Goal: Transaction & Acquisition: Purchase product/service

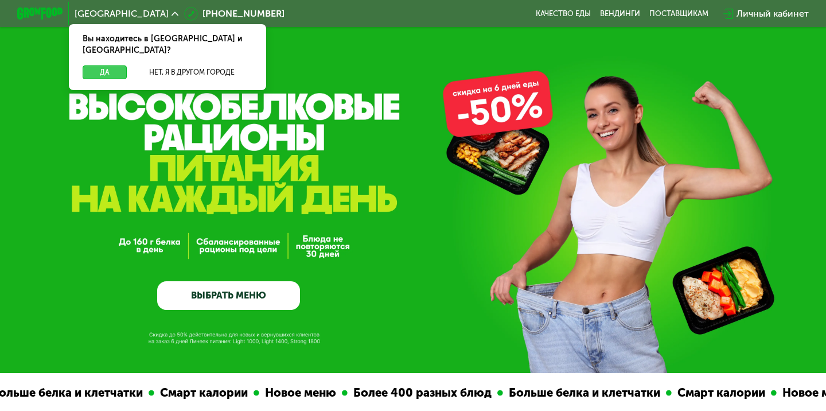
click at [116, 65] on button "Да" at bounding box center [105, 72] width 44 height 14
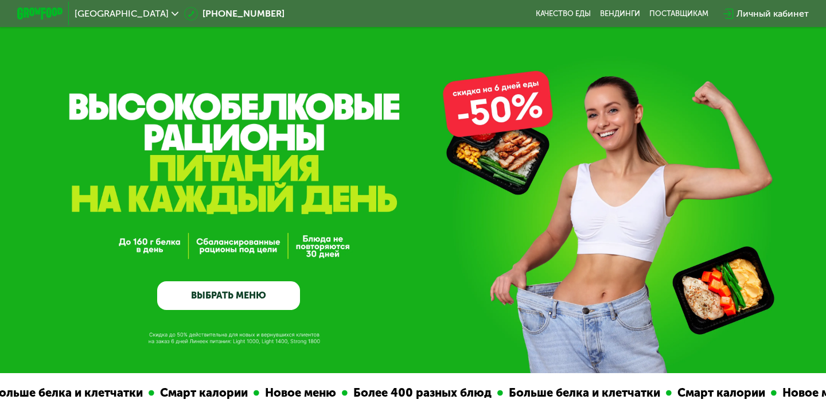
click at [228, 292] on link "ВЫБРАТЬ МЕНЮ" at bounding box center [228, 295] width 143 height 29
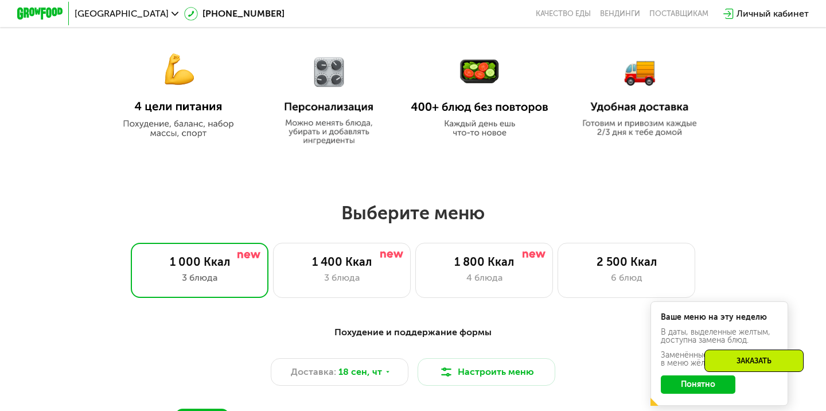
scroll to position [643, 0]
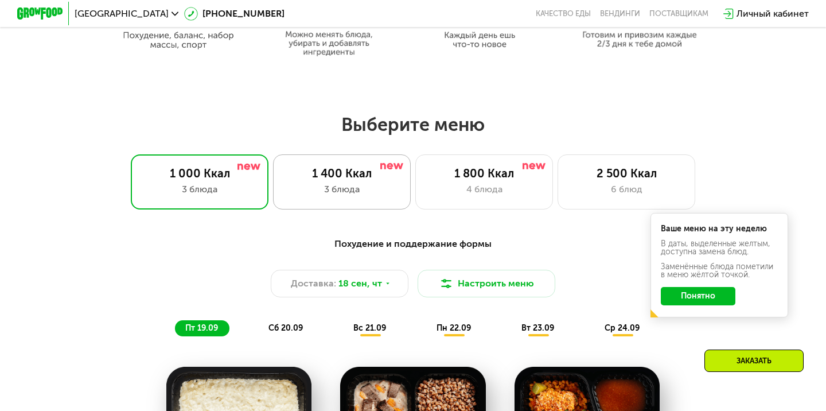
click at [305, 172] on div "1 400 Ккал" at bounding box center [342, 173] width 114 height 14
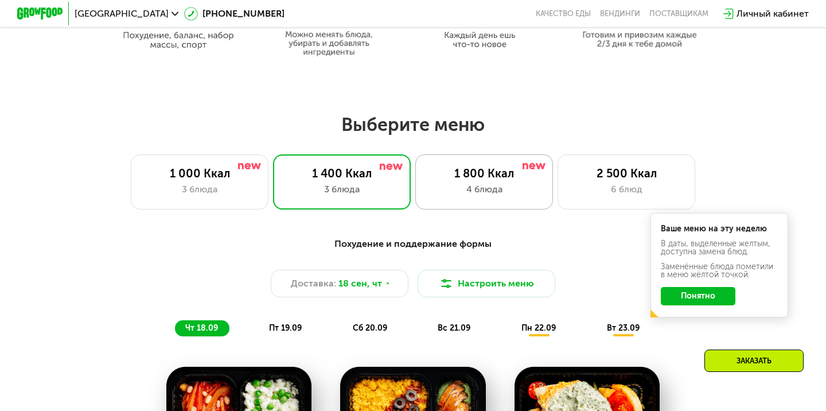
click at [485, 160] on div "1 800 Ккал 4 блюда" at bounding box center [484, 181] width 138 height 55
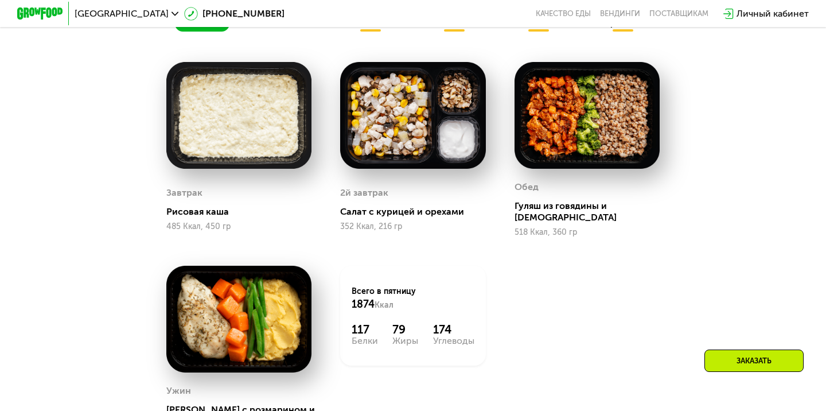
scroll to position [831, 0]
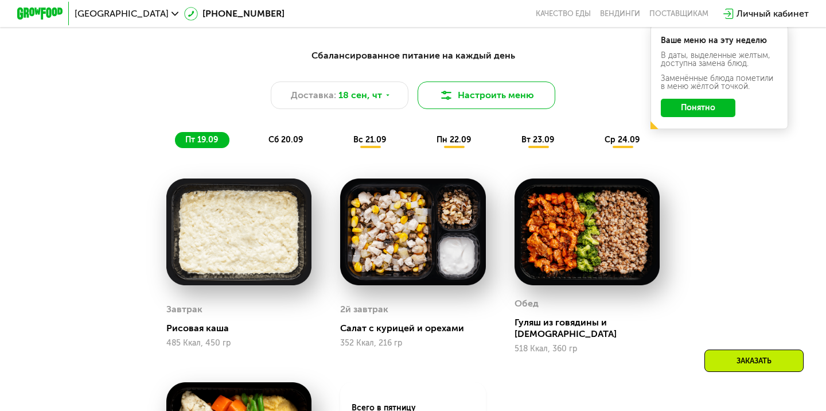
click at [500, 106] on button "Настроить меню" at bounding box center [487, 95] width 138 height 28
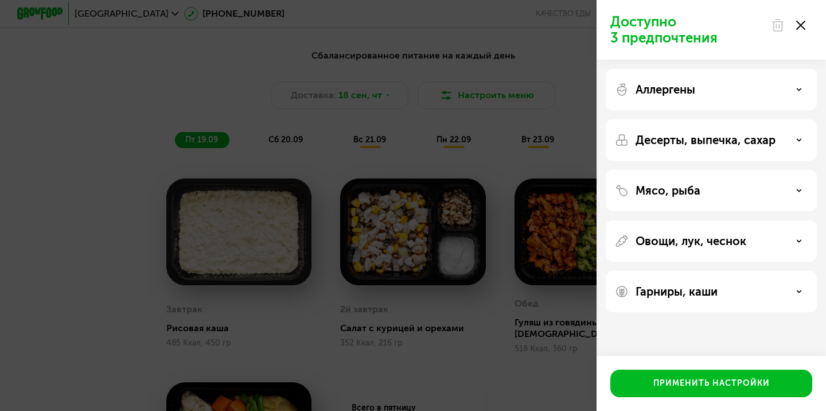
click at [669, 290] on p "Гарниры, каши" at bounding box center [677, 292] width 82 height 14
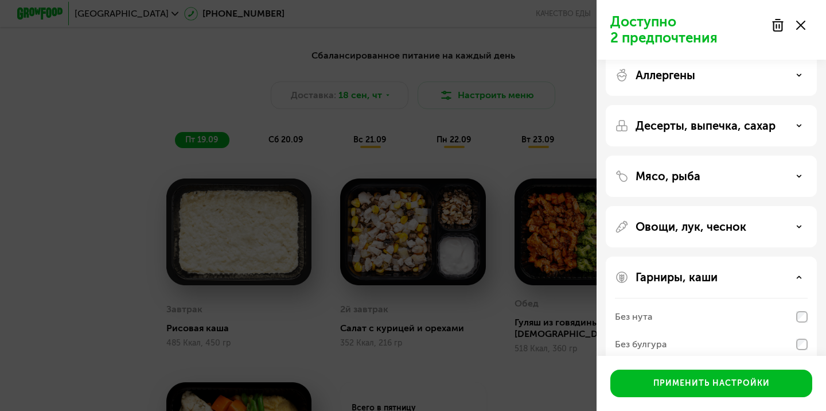
scroll to position [0, 0]
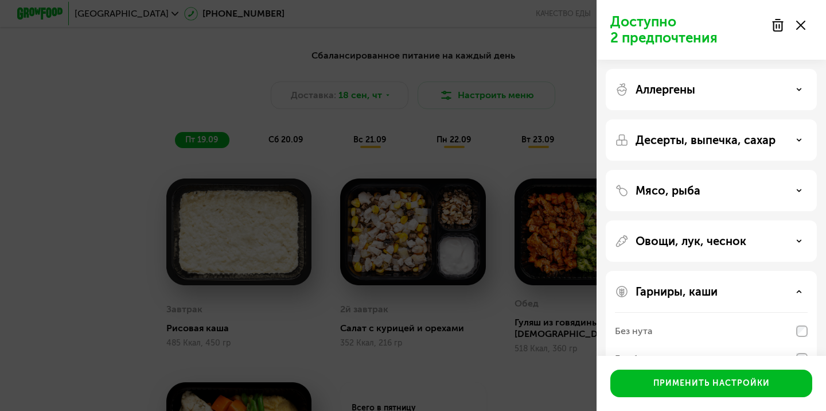
click at [687, 143] on p "Десерты, выпечка, сахар" at bounding box center [706, 140] width 140 height 14
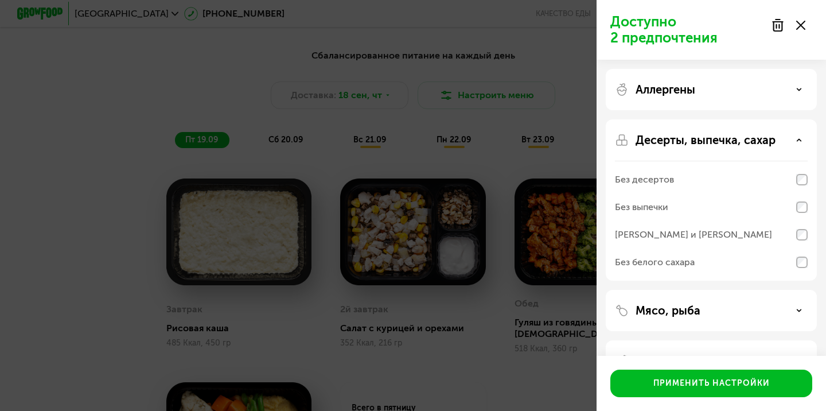
click at [683, 259] on div "Без белого сахара" at bounding box center [655, 262] width 80 height 14
click at [699, 234] on div "[PERSON_NAME] и [PERSON_NAME]" at bounding box center [693, 235] width 157 height 14
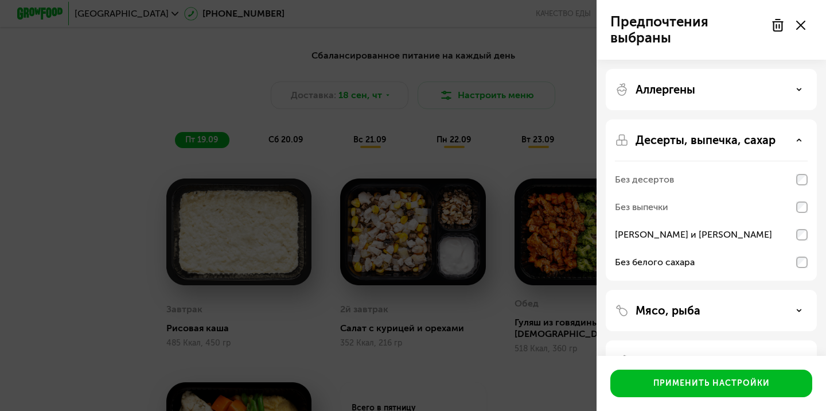
click at [687, 209] on div "Без выпечки" at bounding box center [711, 207] width 193 height 28
click at [691, 204] on div "Без выпечки" at bounding box center [711, 207] width 193 height 28
click at [646, 208] on div "Без выпечки" at bounding box center [641, 207] width 53 height 14
click at [649, 177] on div "Без десертов" at bounding box center [644, 180] width 59 height 14
click at [726, 143] on p "Десерты, выпечка, сахар" at bounding box center [706, 140] width 140 height 14
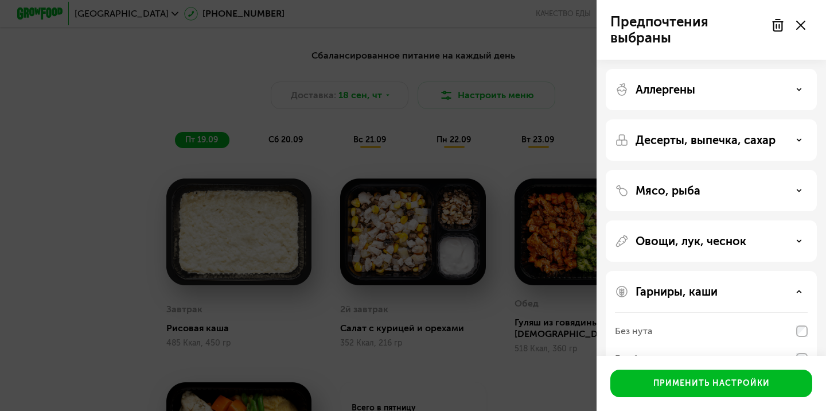
click at [700, 101] on div "Аллергены" at bounding box center [711, 89] width 211 height 41
click at [693, 95] on p "Аллергены" at bounding box center [666, 90] width 60 height 14
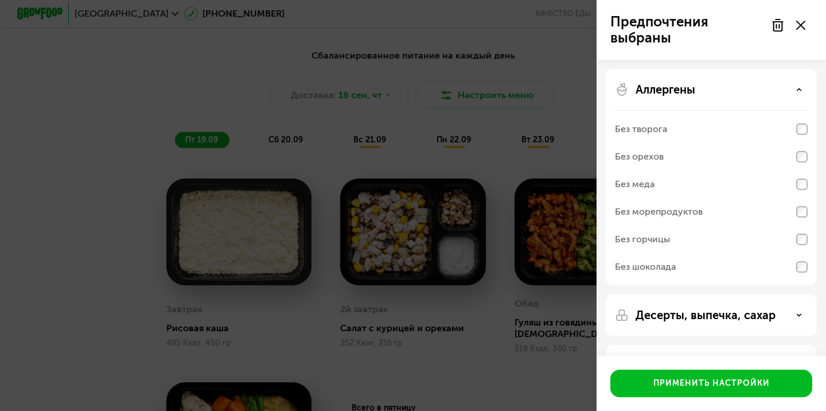
scroll to position [50, 0]
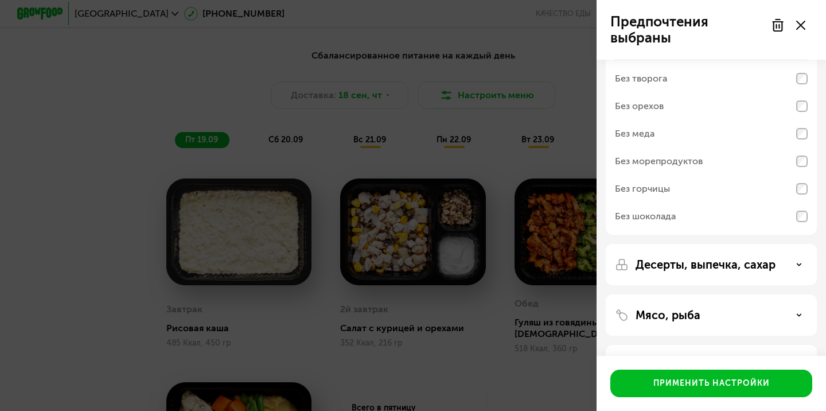
click at [679, 220] on div "Без шоколада" at bounding box center [711, 217] width 193 height 28
click at [705, 217] on div "Без шоколада" at bounding box center [711, 217] width 193 height 28
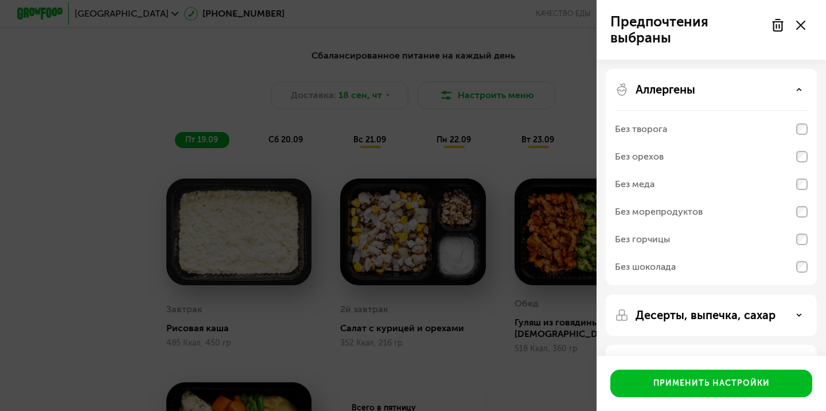
scroll to position [0, 0]
click at [698, 93] on div "Аллергены" at bounding box center [711, 90] width 193 height 14
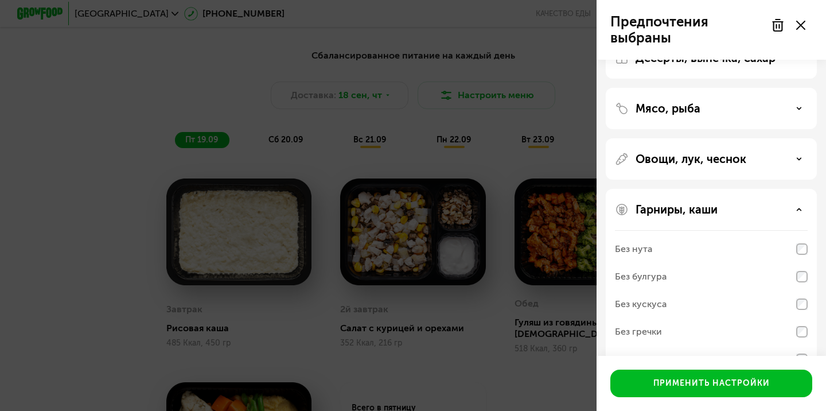
scroll to position [115, 0]
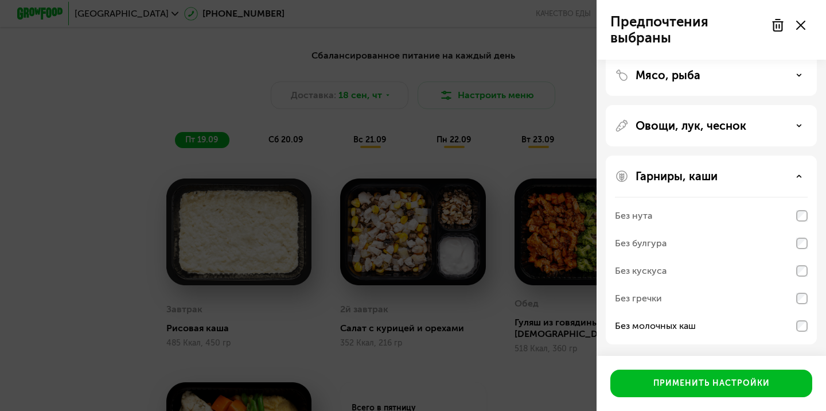
click at [653, 132] on p "Овощи, лук, чеснок" at bounding box center [691, 126] width 111 height 14
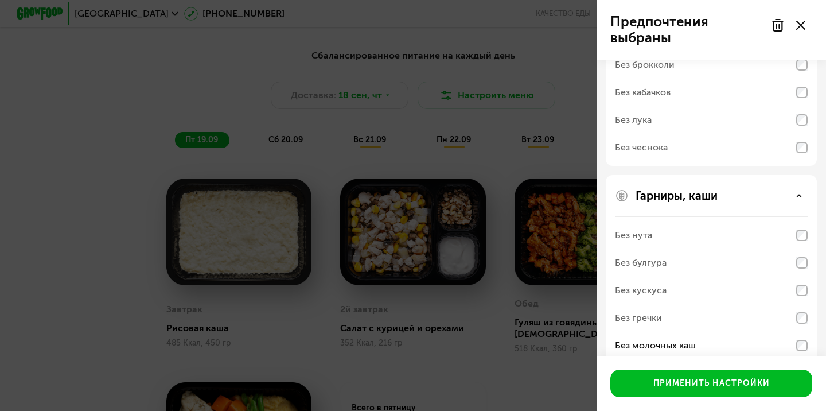
scroll to position [318, 0]
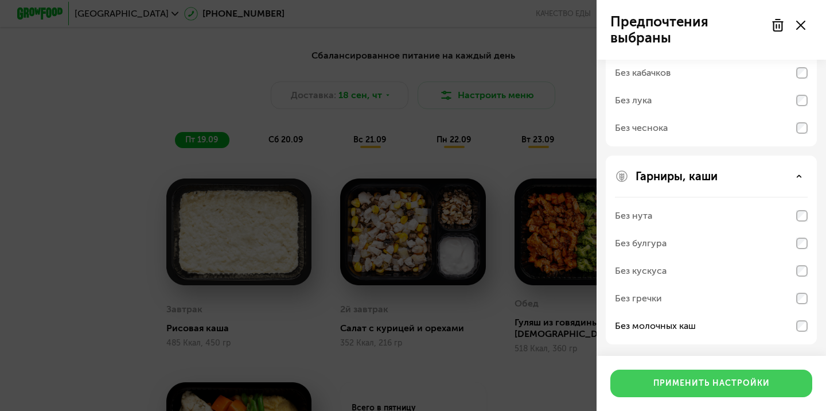
click at [670, 371] on button "Применить настройки" at bounding box center [712, 384] width 202 height 28
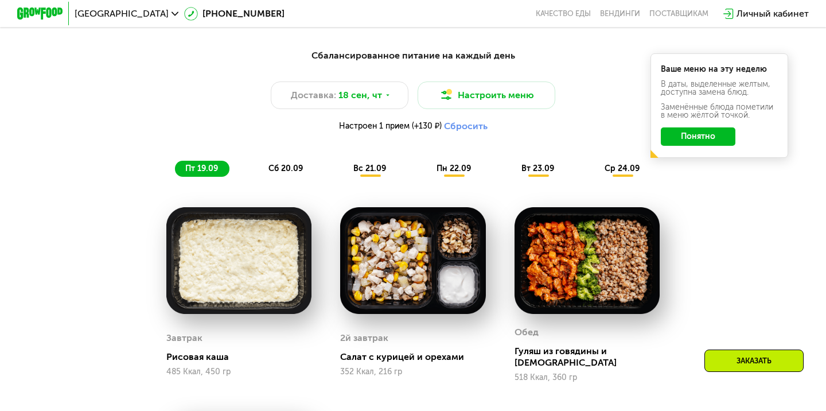
click at [697, 141] on button "Понятно" at bounding box center [698, 136] width 75 height 18
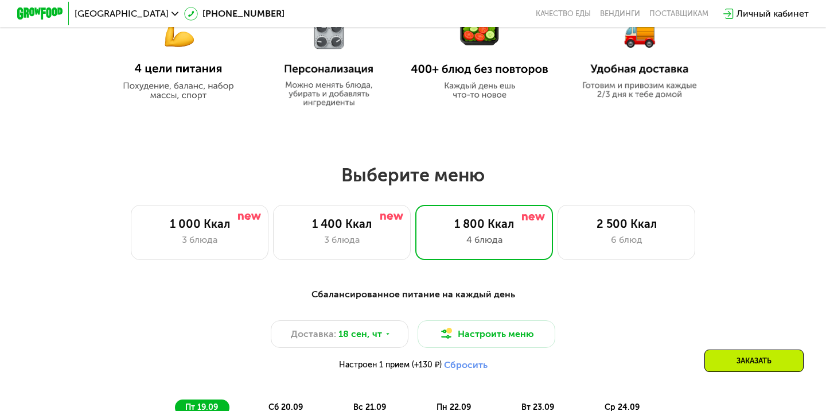
scroll to position [529, 0]
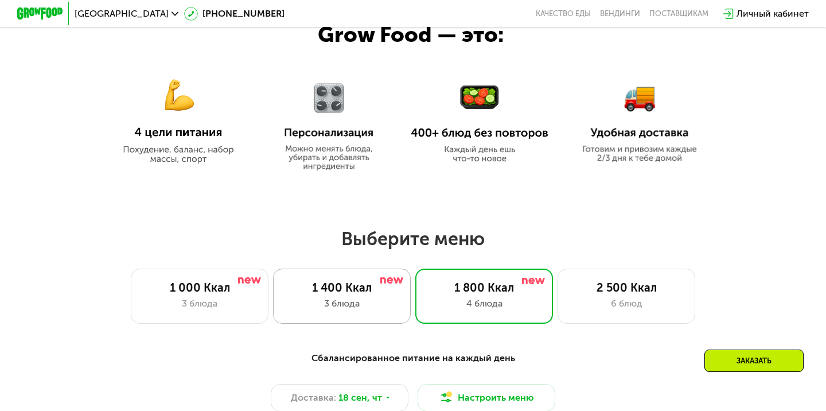
click at [367, 299] on div "3 блюда" at bounding box center [342, 304] width 114 height 14
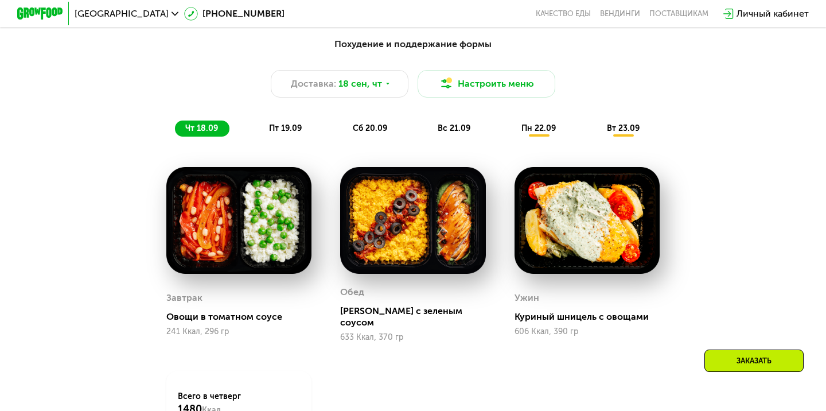
scroll to position [795, 0]
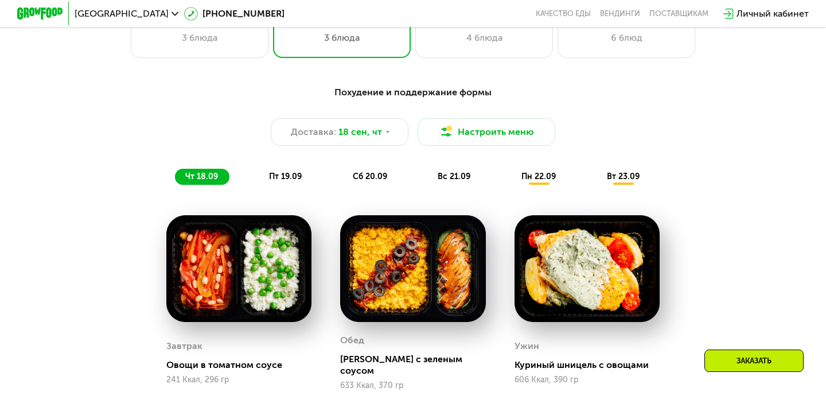
click at [283, 176] on span "пт 19.09" at bounding box center [285, 177] width 33 height 10
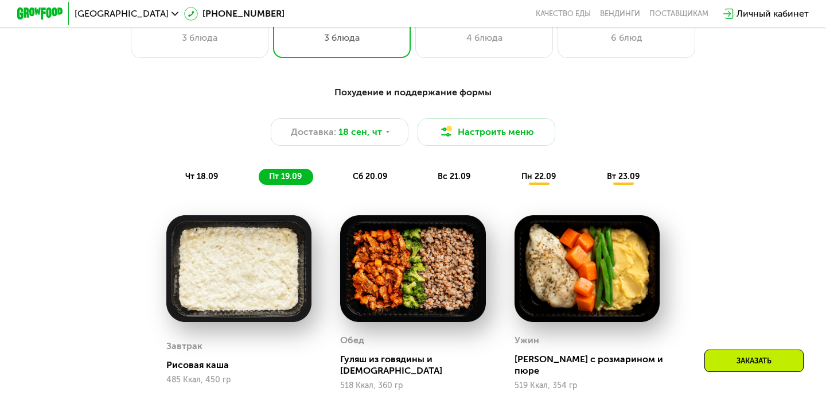
click at [368, 176] on span "сб 20.09" at bounding box center [370, 177] width 34 height 10
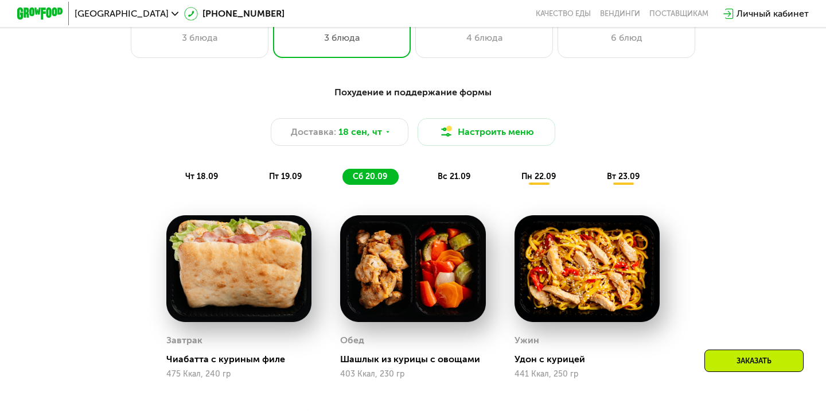
click at [454, 172] on span "вс 21.09" at bounding box center [454, 177] width 33 height 10
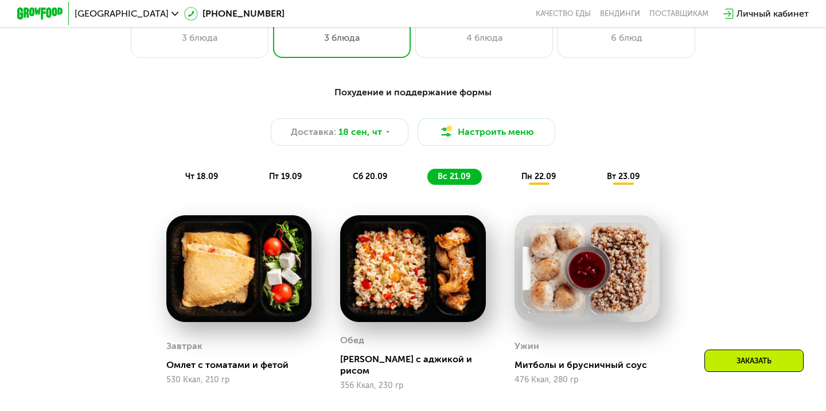
click at [539, 174] on span "пн 22.09" at bounding box center [539, 177] width 34 height 10
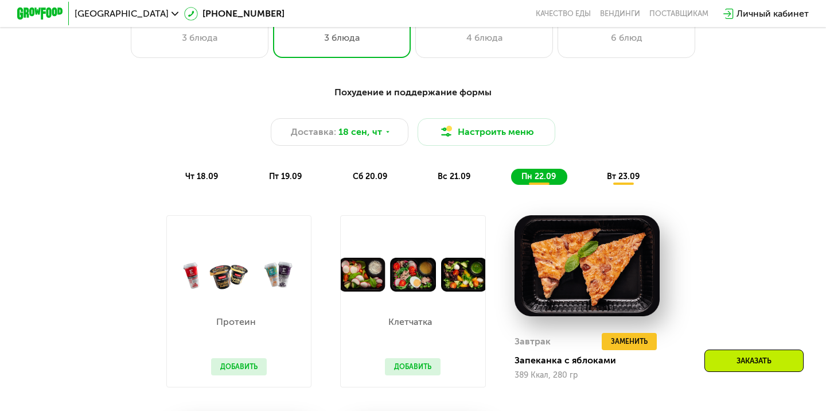
click at [608, 177] on span "вт 23.09" at bounding box center [623, 177] width 33 height 10
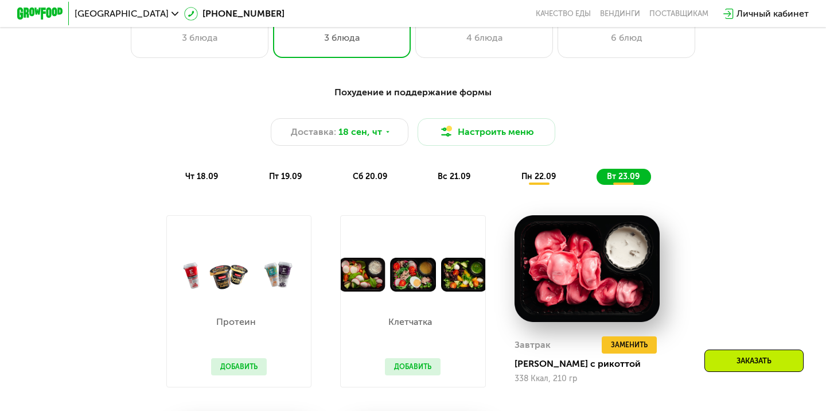
click at [546, 182] on div "пн 22.09" at bounding box center [539, 177] width 56 height 16
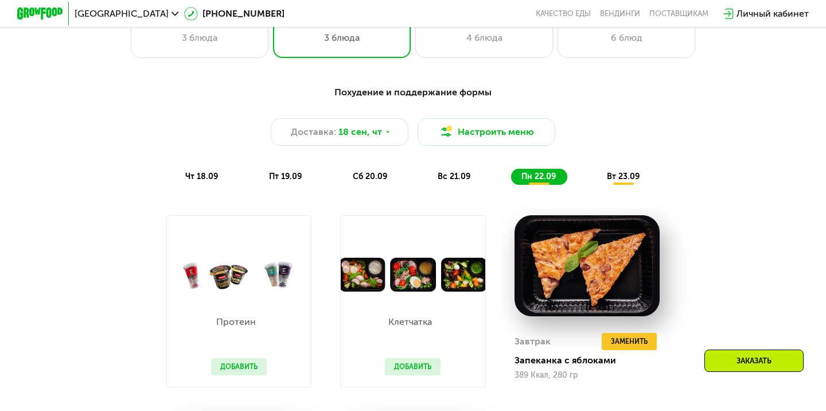
click at [629, 175] on span "вт 23.09" at bounding box center [623, 177] width 33 height 10
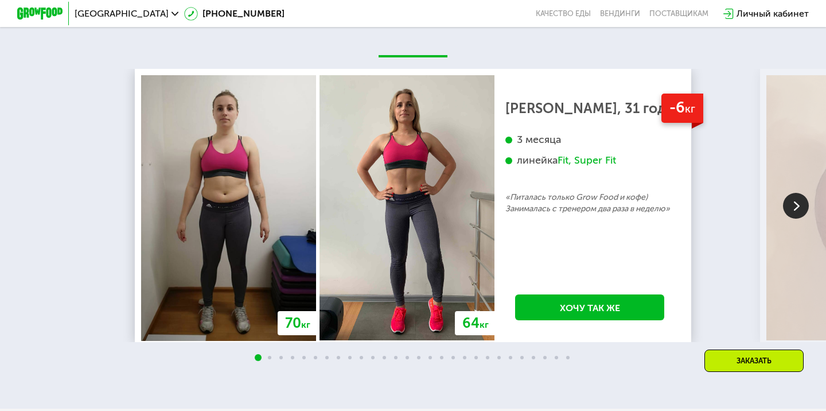
scroll to position [2233, 0]
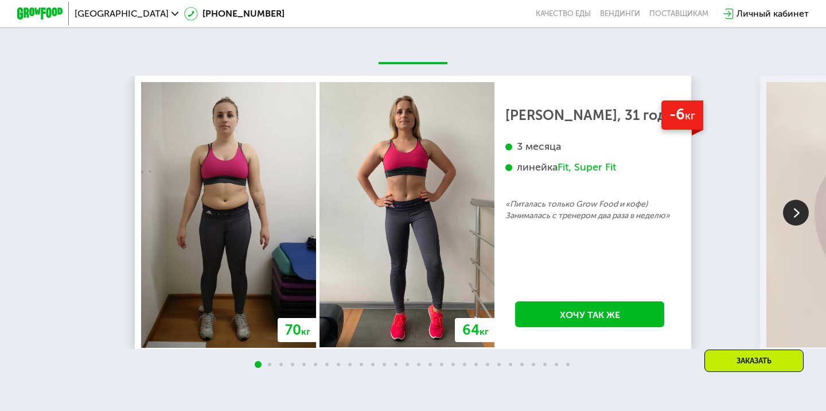
click at [795, 216] on img at bounding box center [796, 213] width 26 height 26
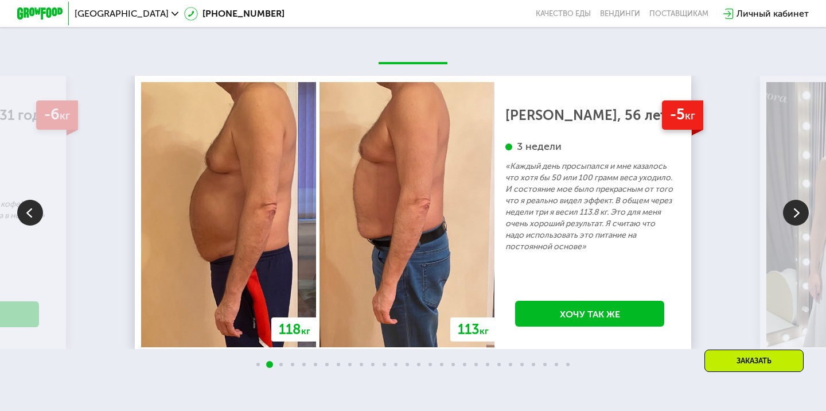
click at [795, 216] on img at bounding box center [796, 213] width 26 height 26
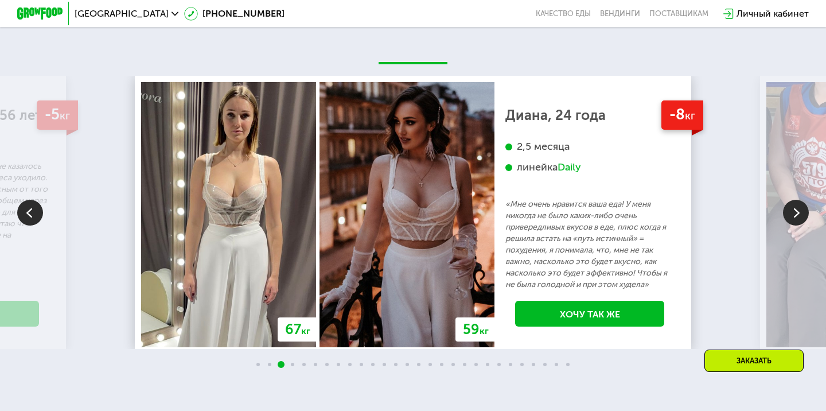
click at [795, 216] on img at bounding box center [796, 213] width 26 height 26
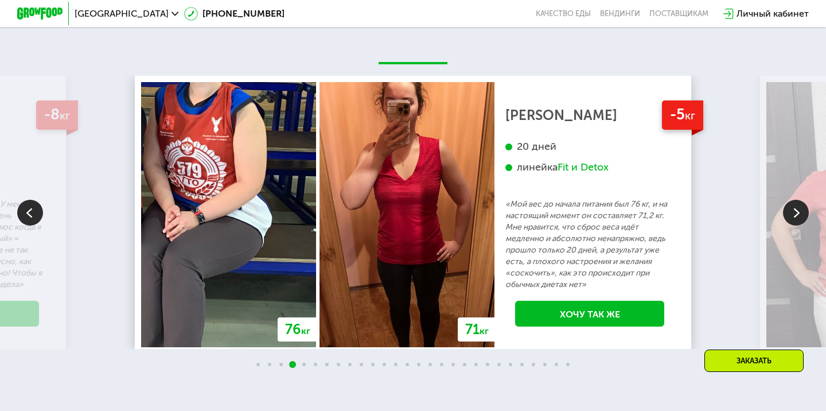
click at [795, 216] on img at bounding box center [796, 213] width 26 height 26
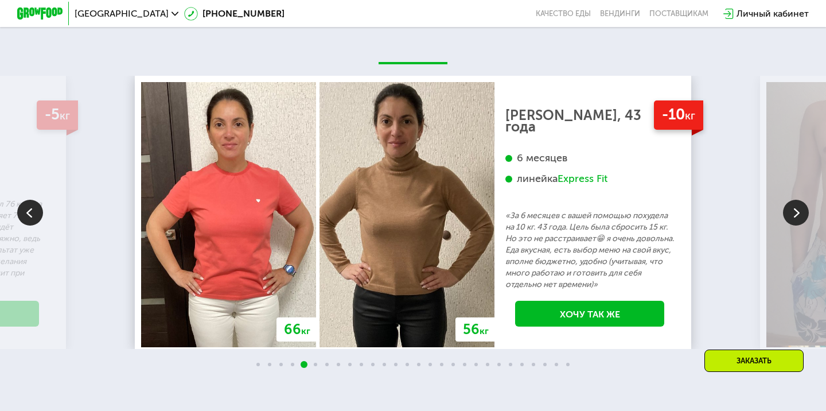
click at [795, 216] on img at bounding box center [796, 213] width 26 height 26
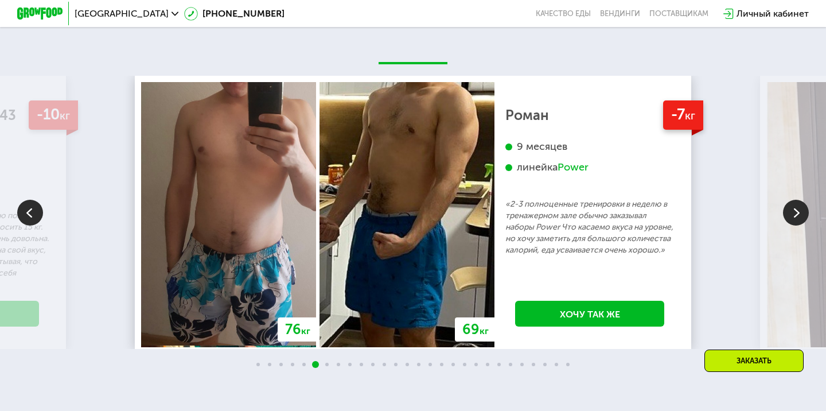
click at [795, 216] on img at bounding box center [796, 213] width 26 height 26
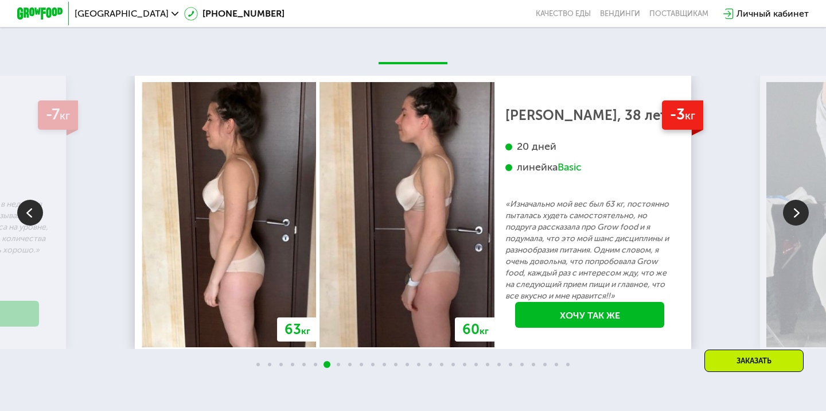
click at [795, 216] on img at bounding box center [796, 213] width 26 height 26
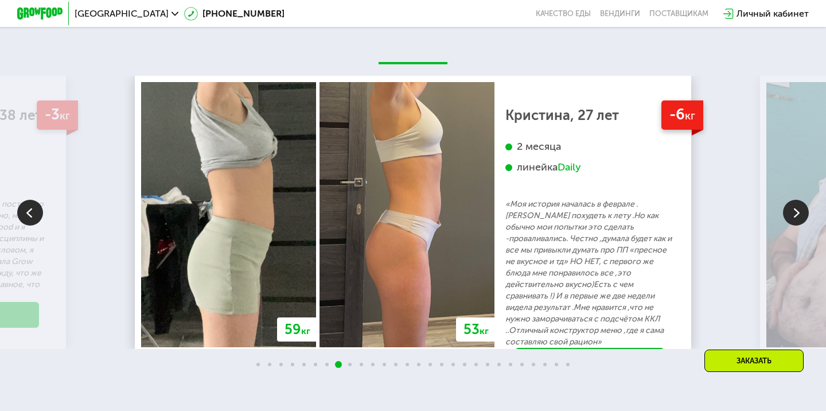
click at [795, 216] on img at bounding box center [796, 213] width 26 height 26
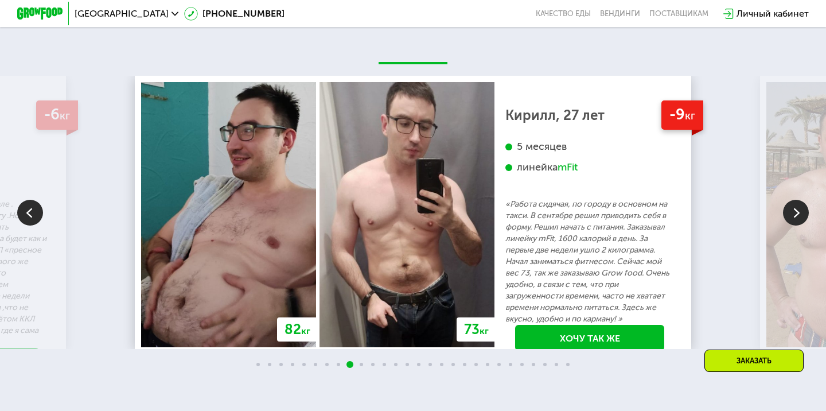
click at [795, 216] on img at bounding box center [796, 213] width 26 height 26
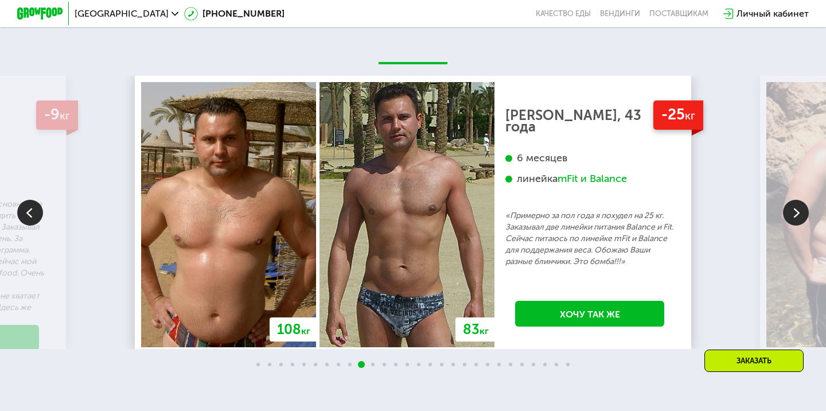
click at [795, 216] on img at bounding box center [796, 213] width 26 height 26
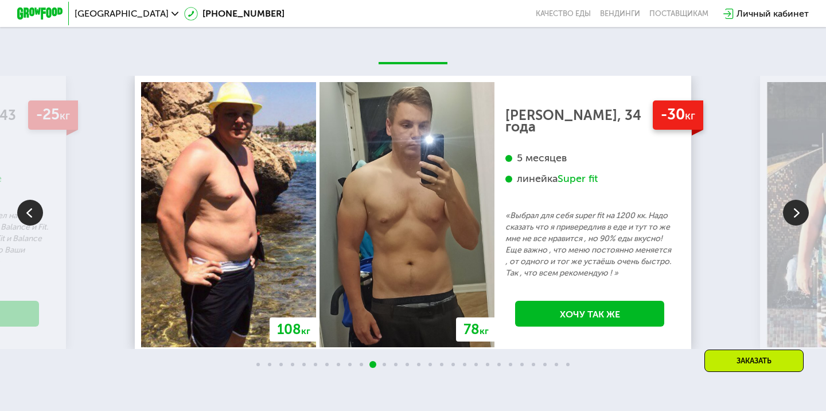
click at [795, 216] on img at bounding box center [796, 213] width 26 height 26
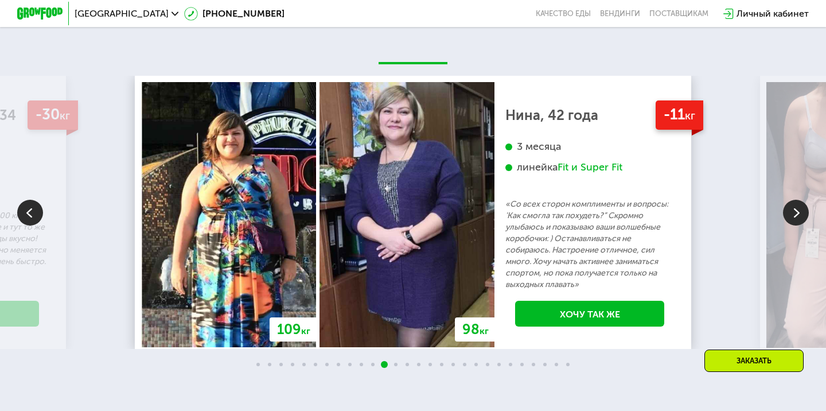
click at [795, 216] on img at bounding box center [796, 213] width 26 height 26
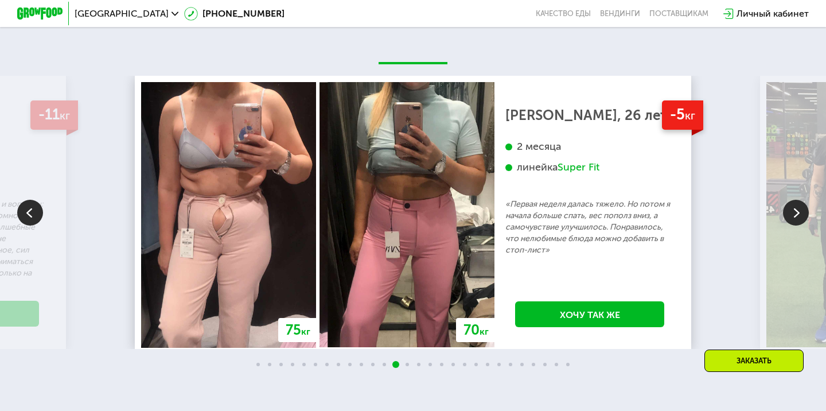
click at [795, 216] on img at bounding box center [796, 213] width 26 height 26
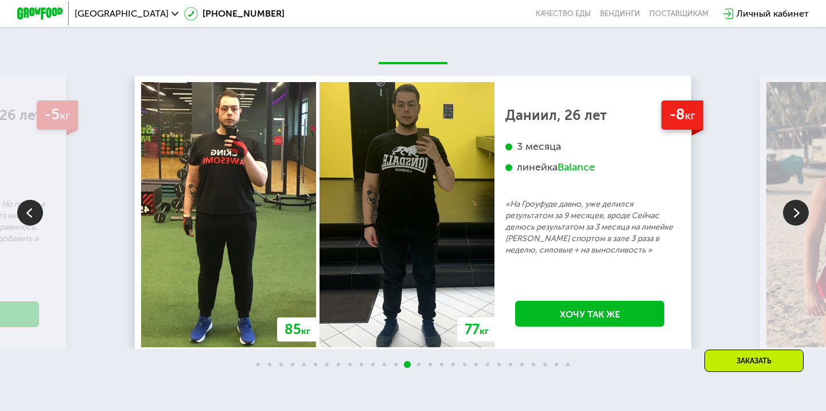
click at [795, 215] on img at bounding box center [796, 213] width 26 height 26
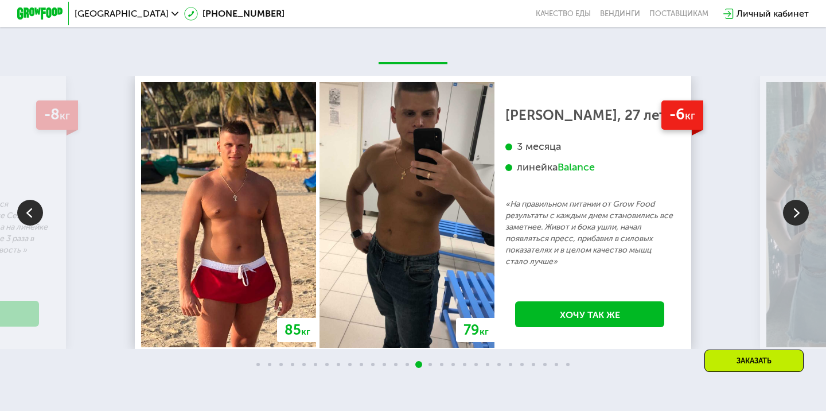
click at [795, 215] on img at bounding box center [796, 213] width 26 height 26
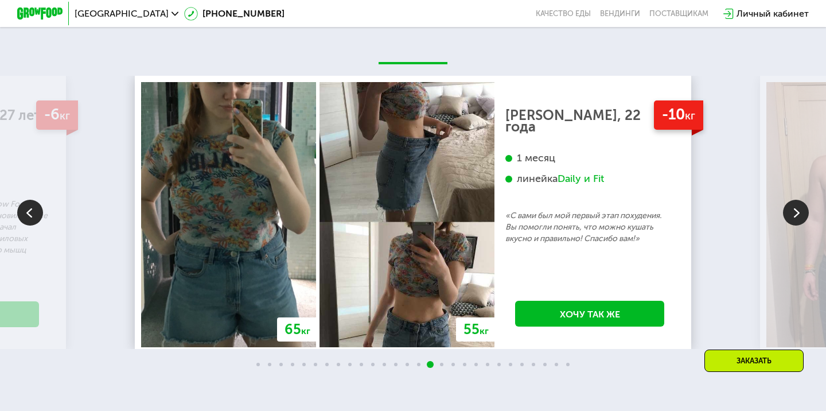
click at [795, 215] on img at bounding box center [796, 213] width 26 height 26
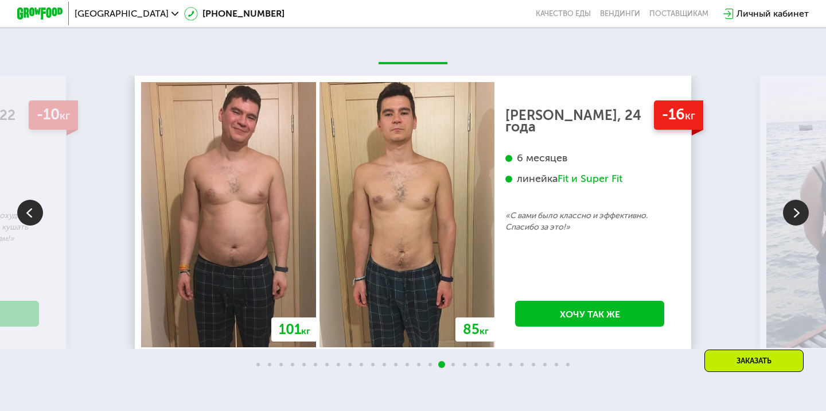
click at [795, 215] on img at bounding box center [796, 213] width 26 height 26
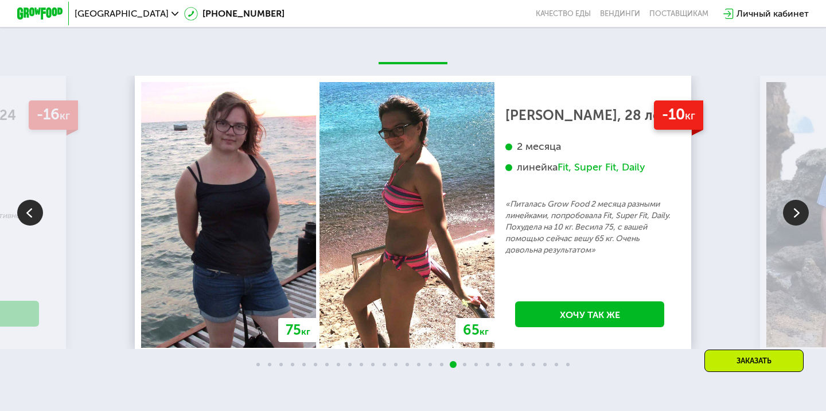
click at [795, 215] on img at bounding box center [796, 213] width 26 height 26
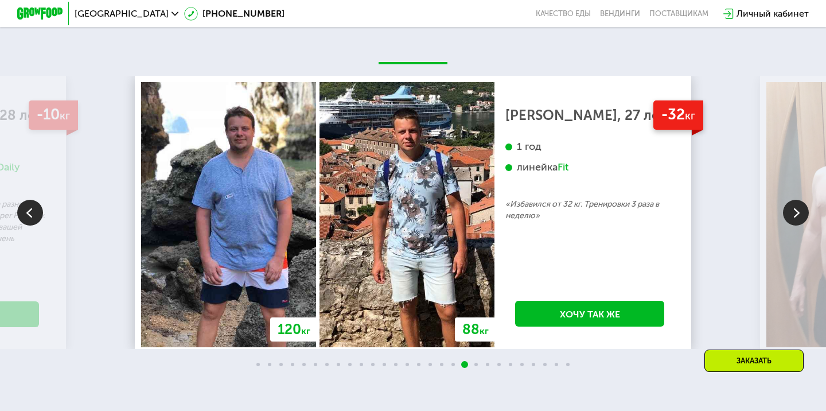
click at [795, 215] on img at bounding box center [796, 213] width 26 height 26
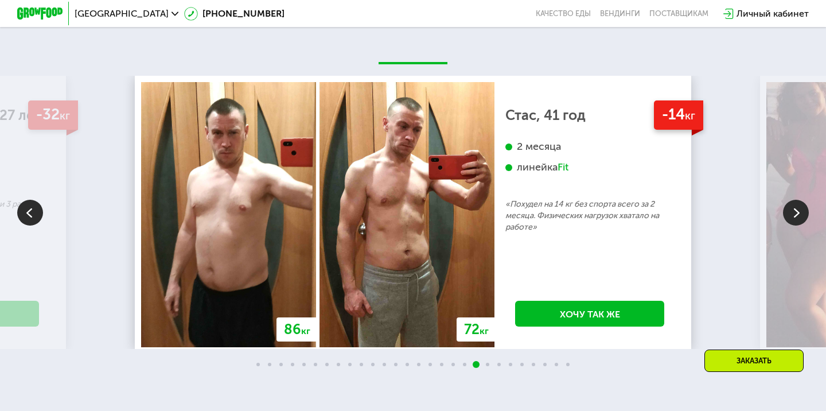
click at [795, 215] on img at bounding box center [796, 213] width 26 height 26
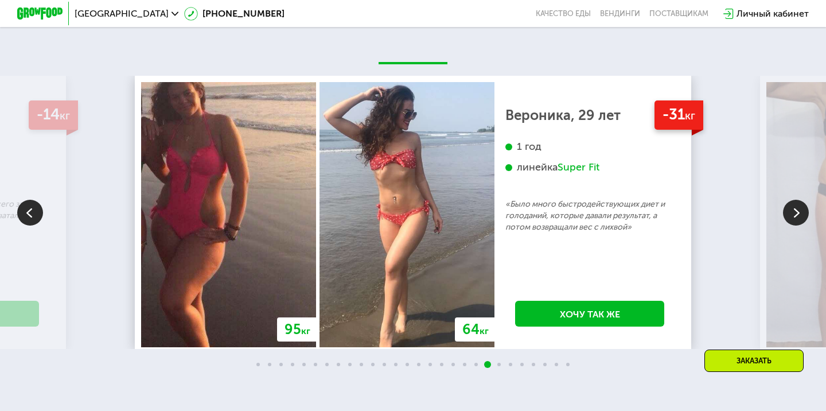
click at [795, 215] on img at bounding box center [796, 213] width 26 height 26
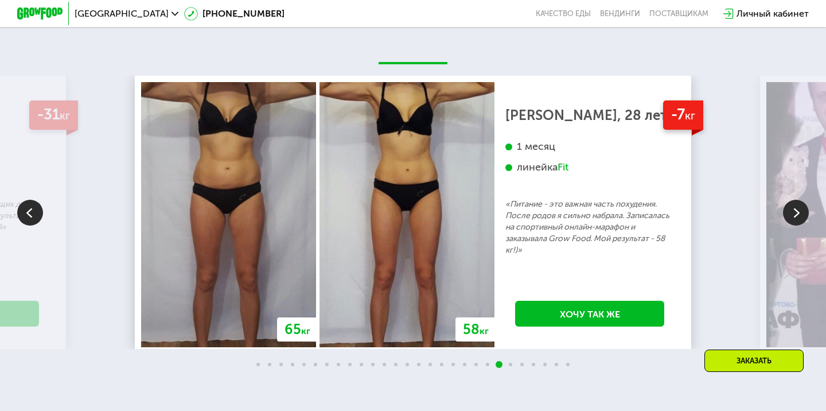
click at [32, 211] on img at bounding box center [30, 213] width 26 height 26
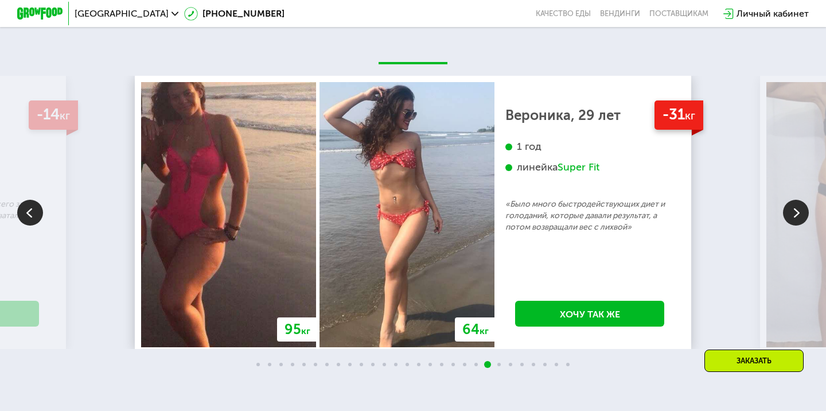
click at [802, 208] on img at bounding box center [796, 213] width 26 height 26
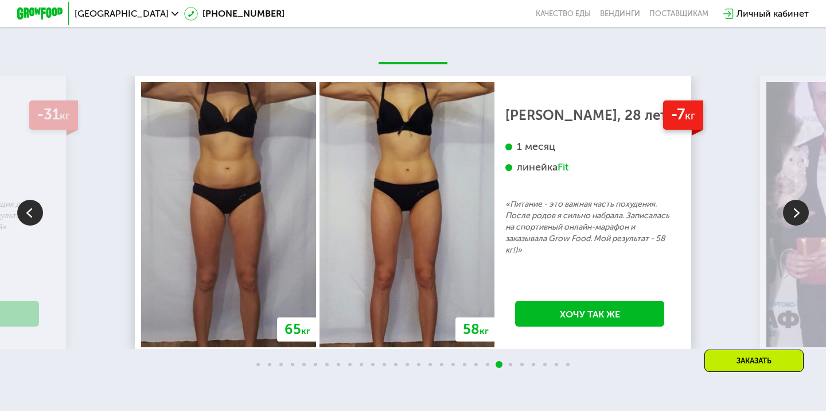
click at [802, 208] on img at bounding box center [796, 213] width 26 height 26
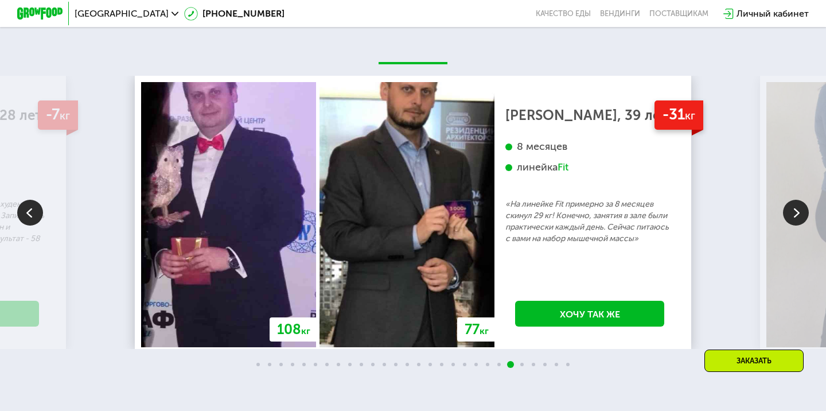
click at [802, 208] on img at bounding box center [796, 213] width 26 height 26
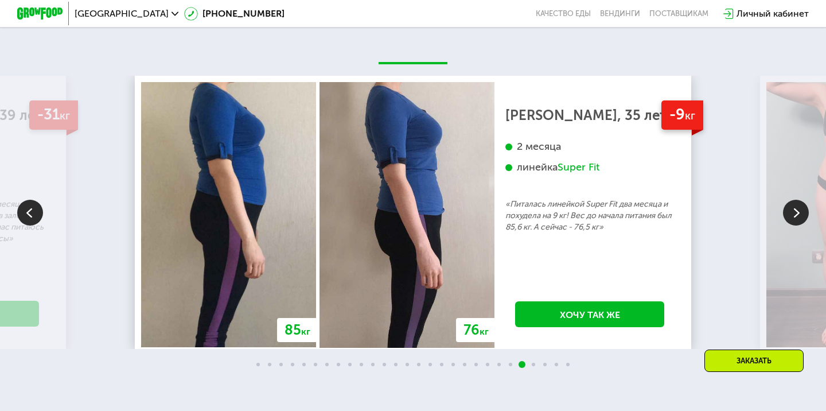
click at [802, 208] on img at bounding box center [796, 213] width 26 height 26
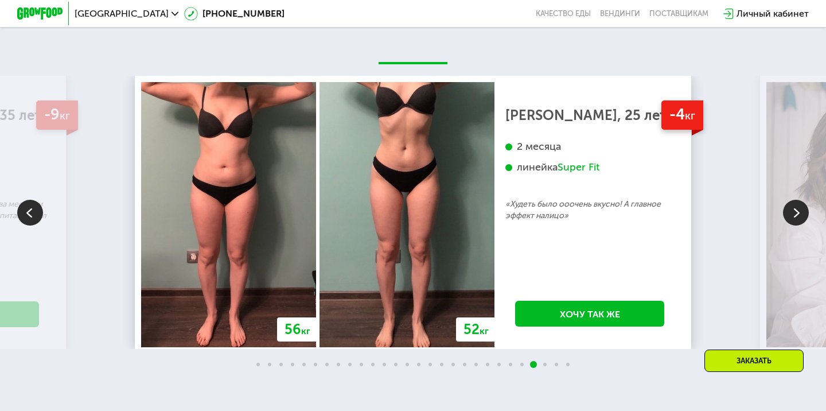
click at [802, 208] on img at bounding box center [796, 213] width 26 height 26
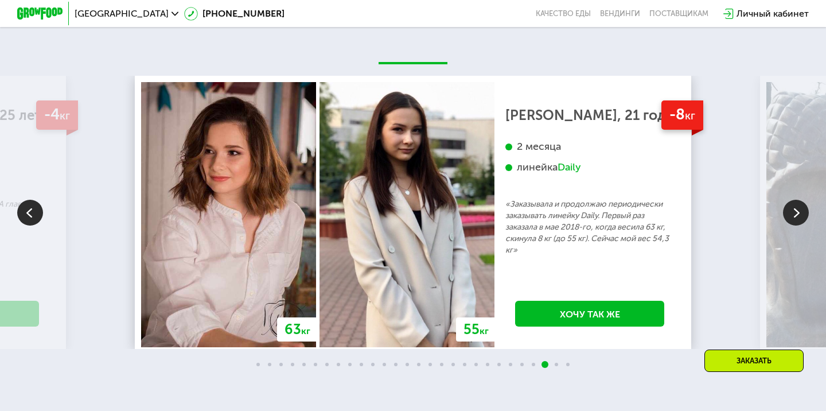
click at [802, 208] on img at bounding box center [796, 213] width 26 height 26
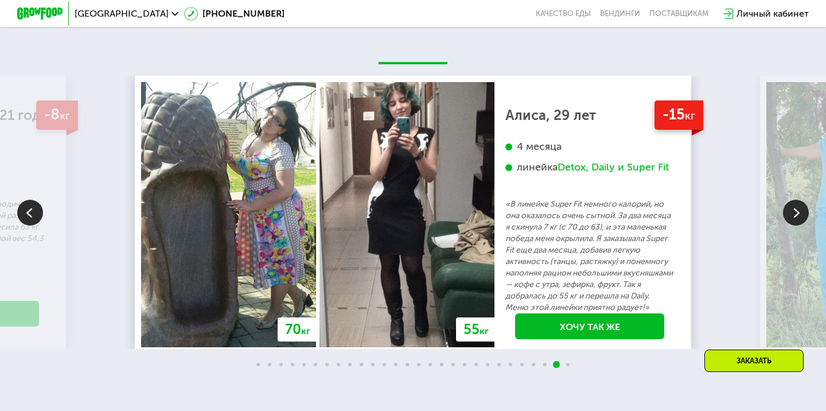
click at [802, 208] on img at bounding box center [796, 213] width 26 height 26
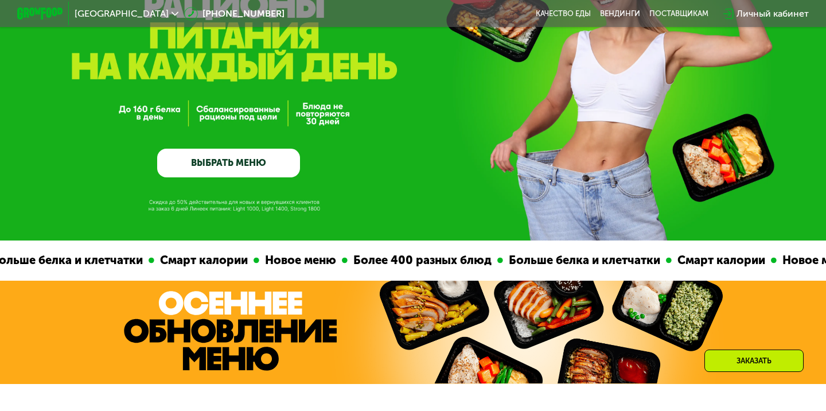
scroll to position [134, 0]
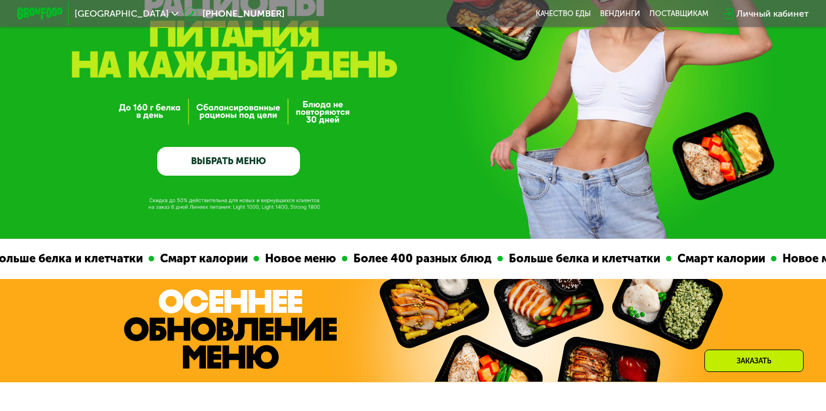
click at [278, 165] on link "ВЫБРАТЬ МЕНЮ" at bounding box center [228, 161] width 143 height 29
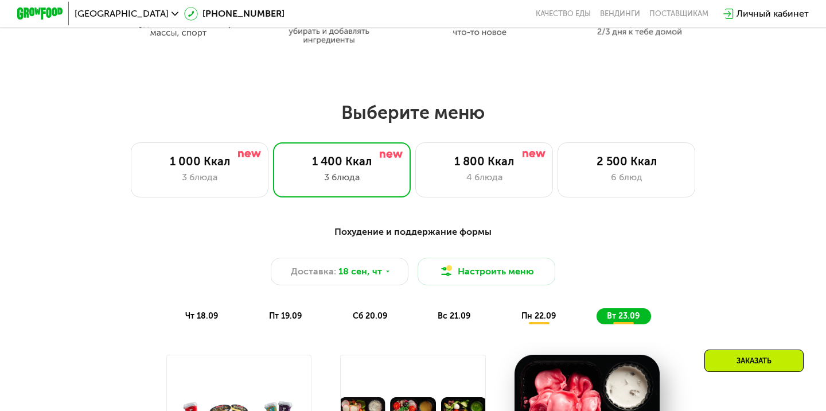
scroll to position [655, 0]
click at [217, 180] on div "3 блюда" at bounding box center [200, 178] width 114 height 14
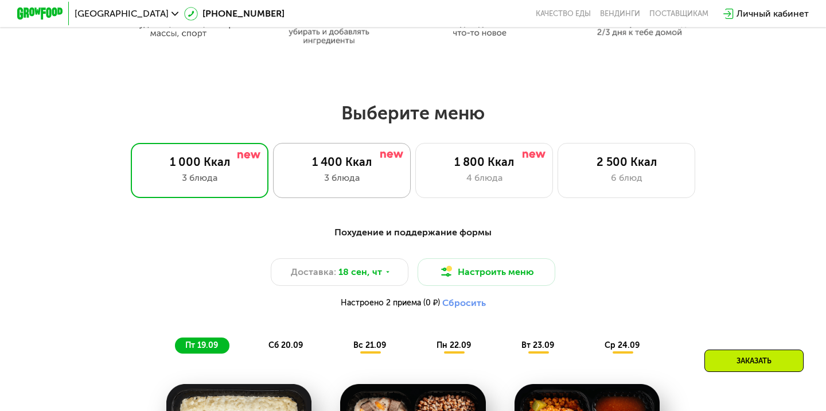
click at [324, 177] on div "3 блюда" at bounding box center [342, 178] width 114 height 14
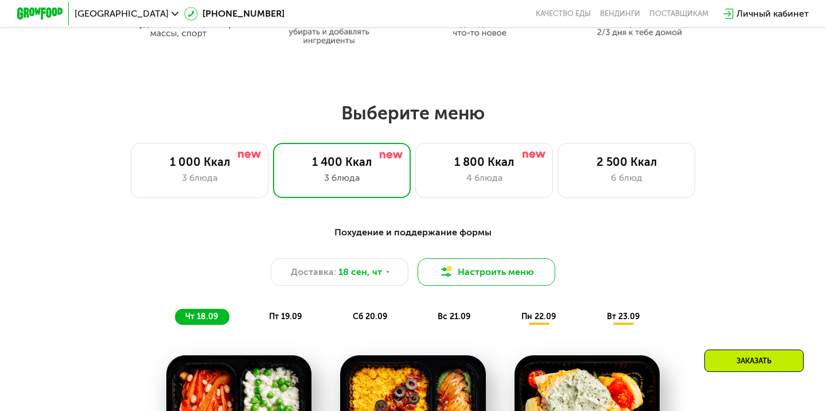
click at [476, 271] on button "Настроить меню" at bounding box center [487, 272] width 138 height 28
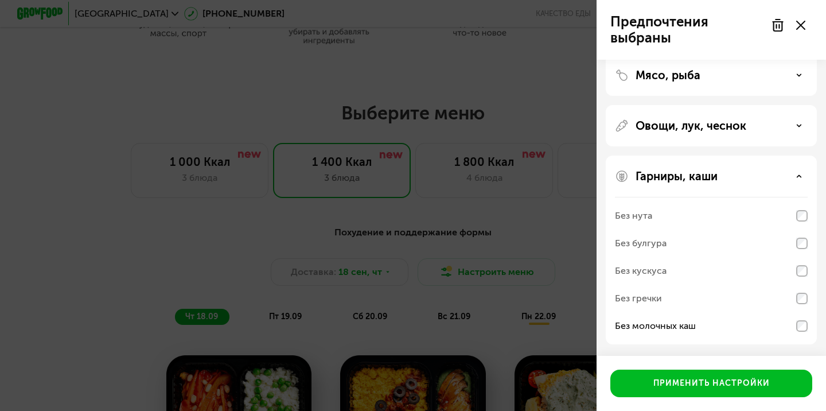
scroll to position [235, 0]
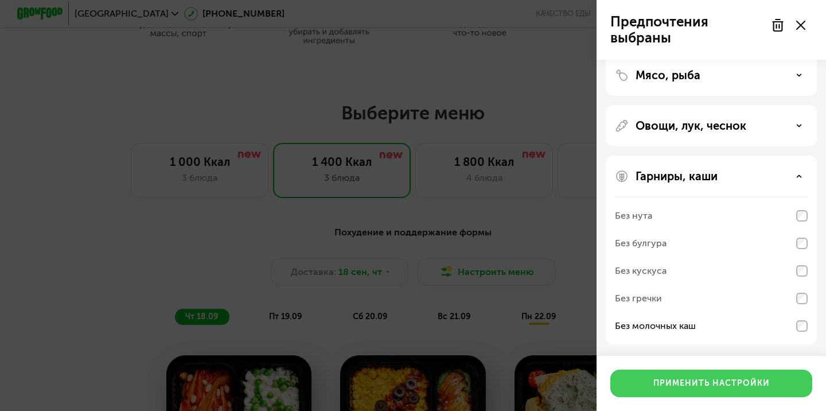
click at [714, 381] on div "Применить настройки" at bounding box center [712, 383] width 116 height 11
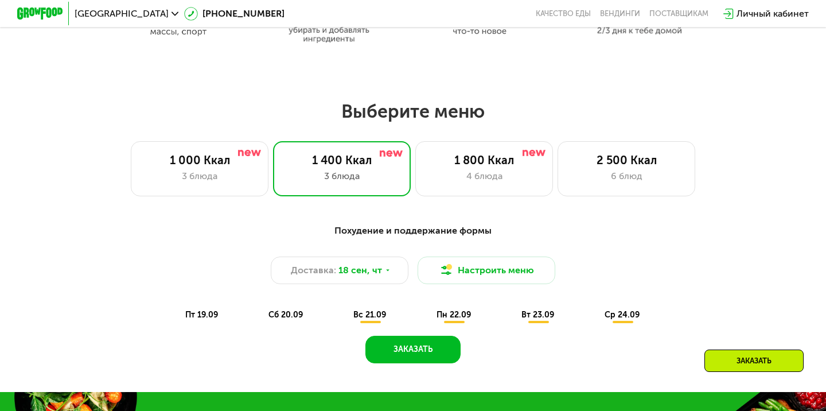
scroll to position [670, 0]
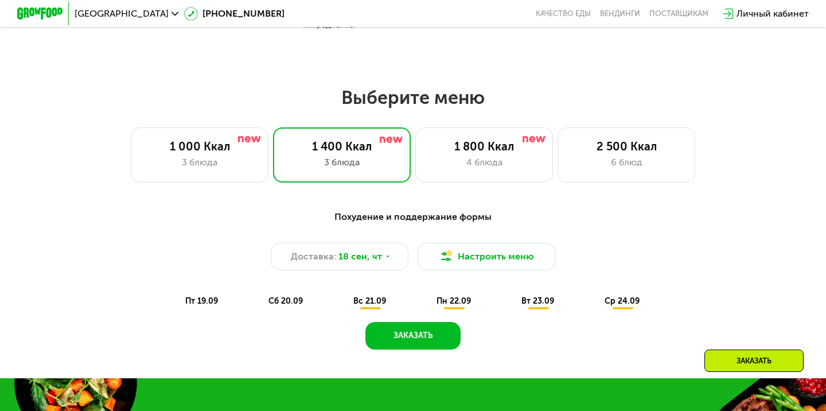
click at [369, 302] on span "вс 21.09" at bounding box center [369, 301] width 33 height 10
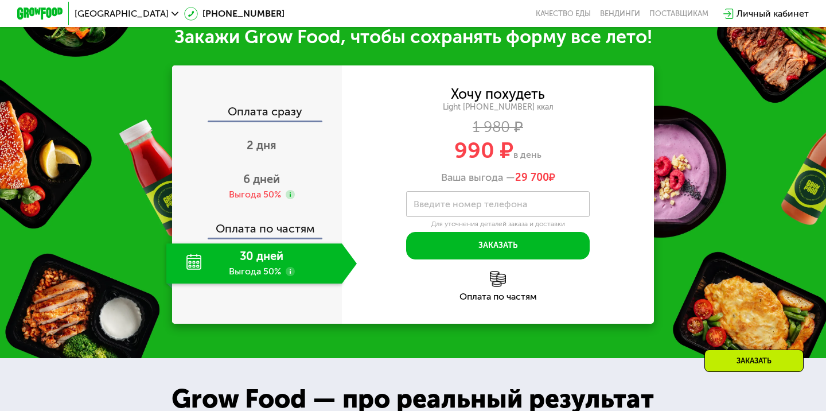
scroll to position [1460, 0]
click at [292, 274] on use at bounding box center [290, 271] width 9 height 9
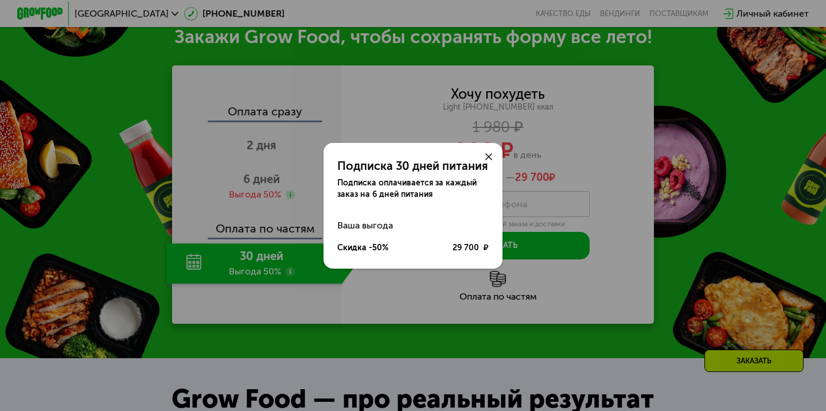
click at [488, 157] on icon at bounding box center [488, 156] width 7 height 7
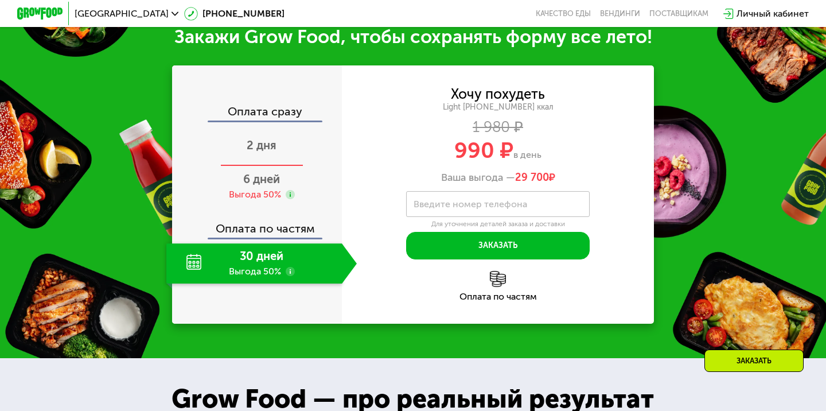
click at [271, 138] on span "2 дня" at bounding box center [262, 145] width 30 height 14
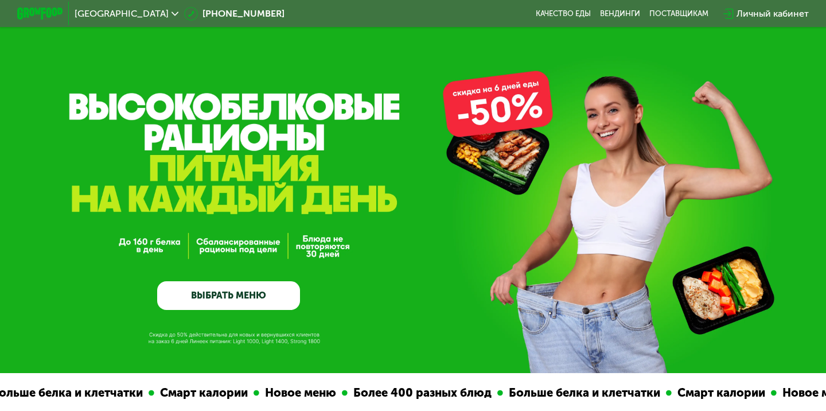
scroll to position [0, 0]
click at [754, 14] on div "Личный кабинет" at bounding box center [773, 14] width 72 height 14
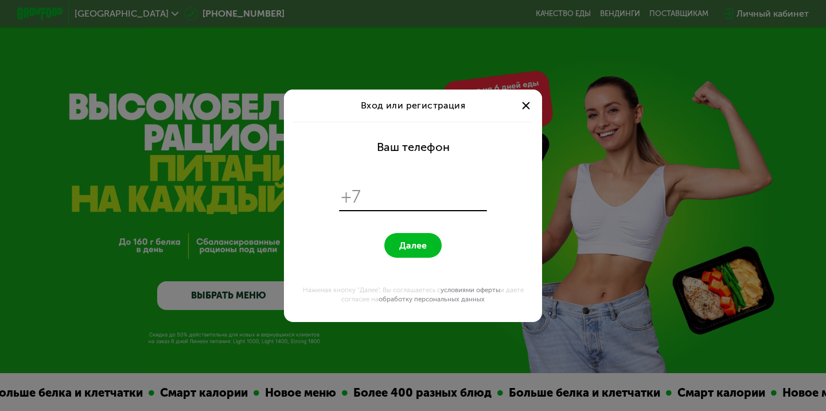
click at [527, 104] on div at bounding box center [526, 106] width 14 height 14
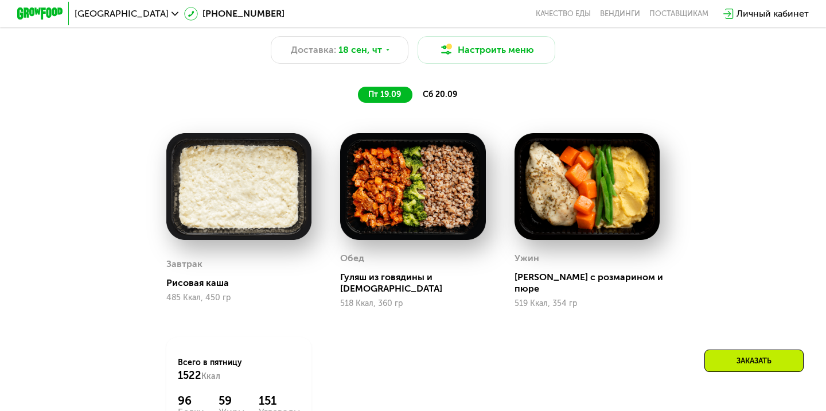
scroll to position [841, 0]
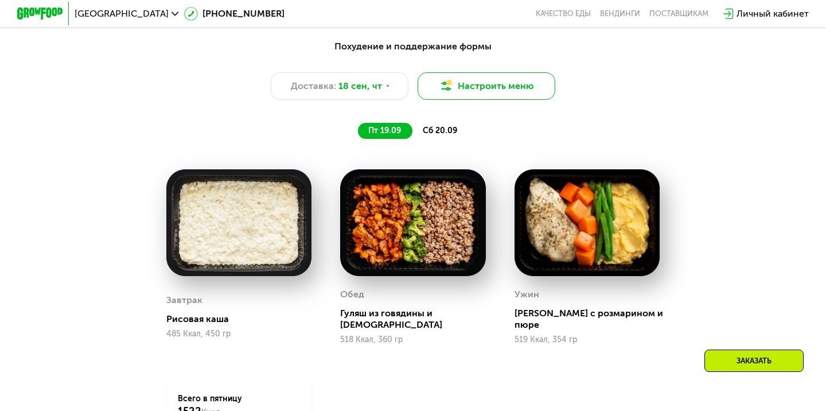
click at [515, 87] on button "Настроить меню" at bounding box center [487, 86] width 138 height 28
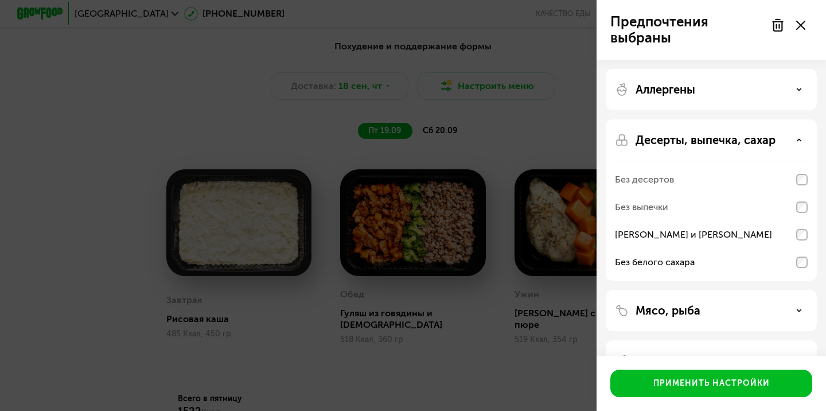
click at [801, 28] on icon at bounding box center [800, 25] width 9 height 9
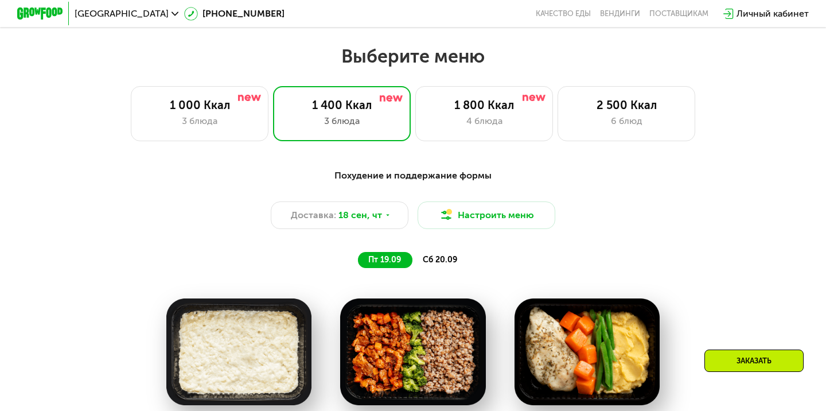
scroll to position [662, 0]
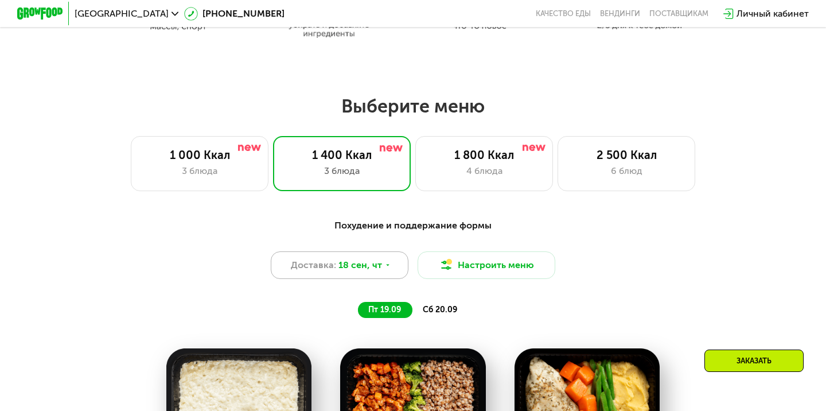
click at [387, 263] on icon at bounding box center [387, 265] width 7 height 7
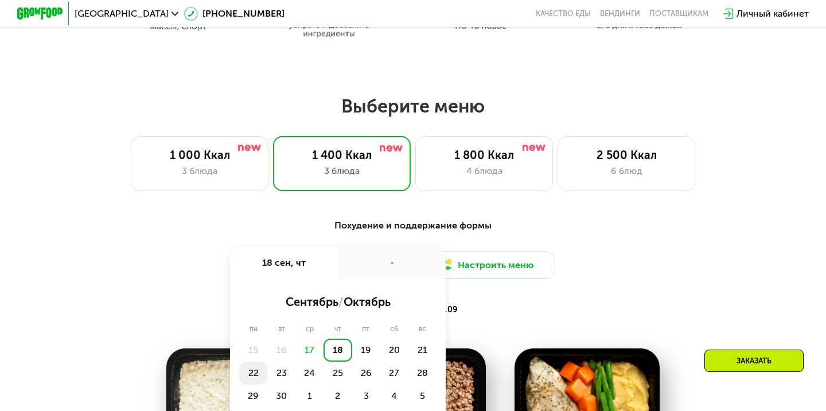
click at [259, 372] on div "22" at bounding box center [253, 373] width 28 height 23
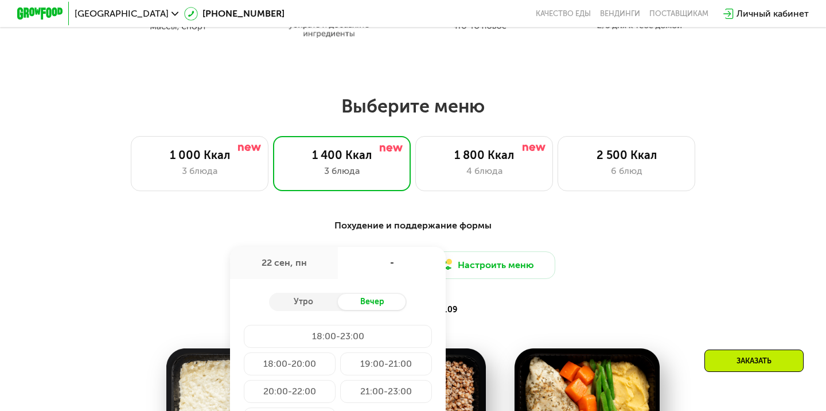
click at [471, 216] on div "Похудение и поддержание формы Доставка: [DATE] сен, пн - Утро Вечер 18:00-23:00…" at bounding box center [413, 268] width 693 height 113
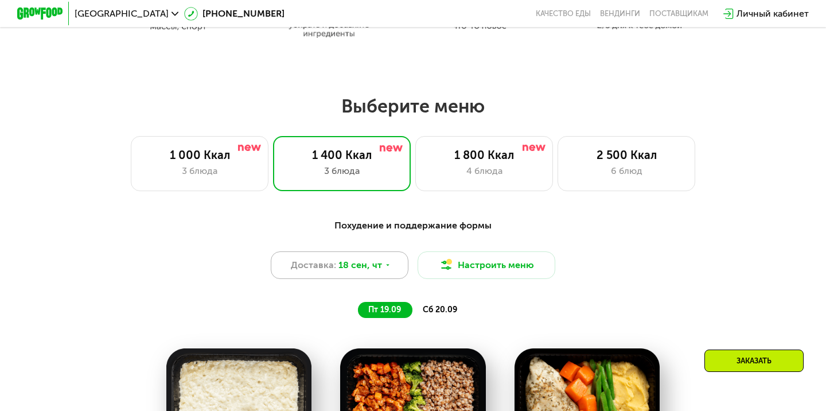
click at [372, 271] on div "Доставка: 18 сен, чт" at bounding box center [340, 265] width 138 height 28
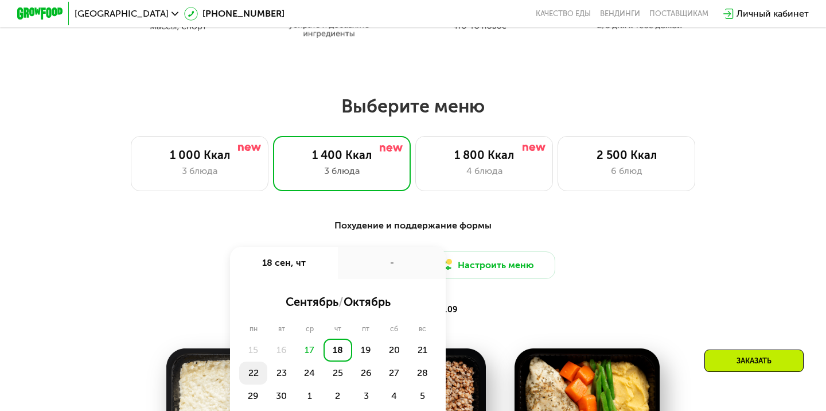
click at [250, 371] on div "22" at bounding box center [253, 373] width 28 height 23
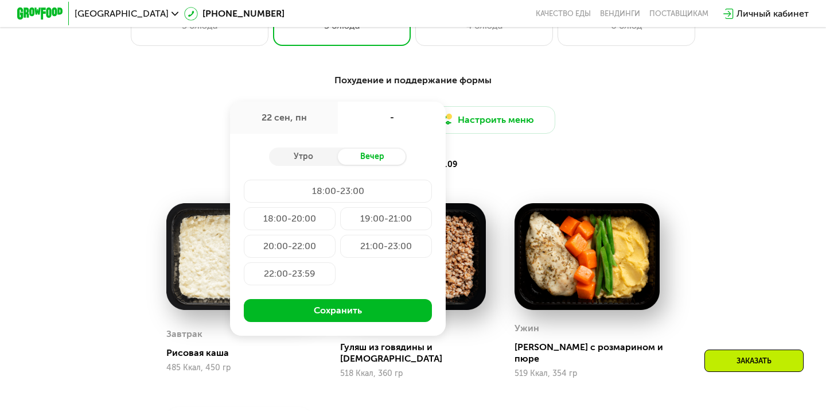
scroll to position [810, 0]
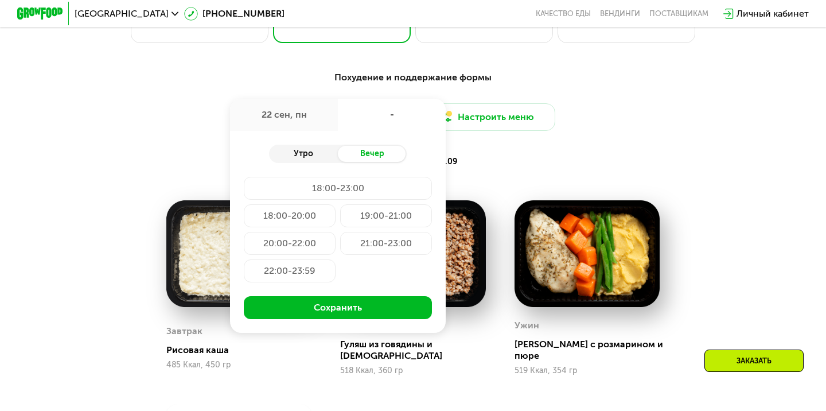
click at [316, 158] on div "Утро" at bounding box center [303, 154] width 69 height 16
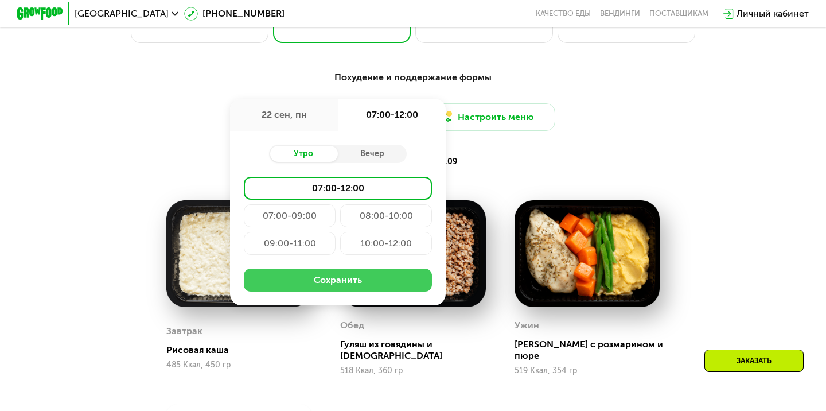
click at [335, 271] on button "Сохранить" at bounding box center [338, 280] width 188 height 23
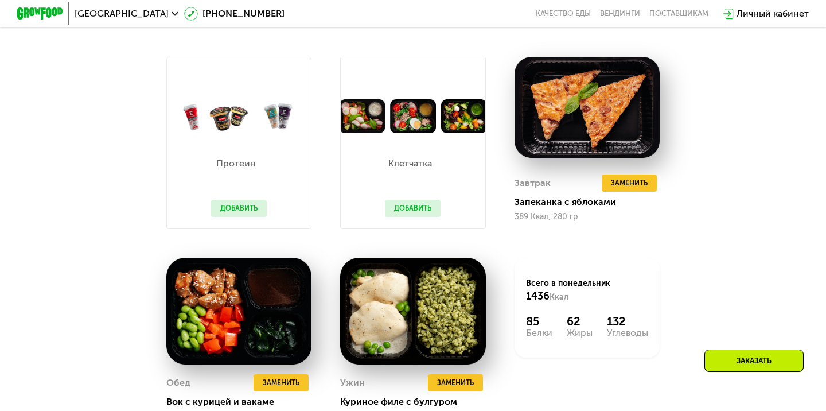
scroll to position [941, 0]
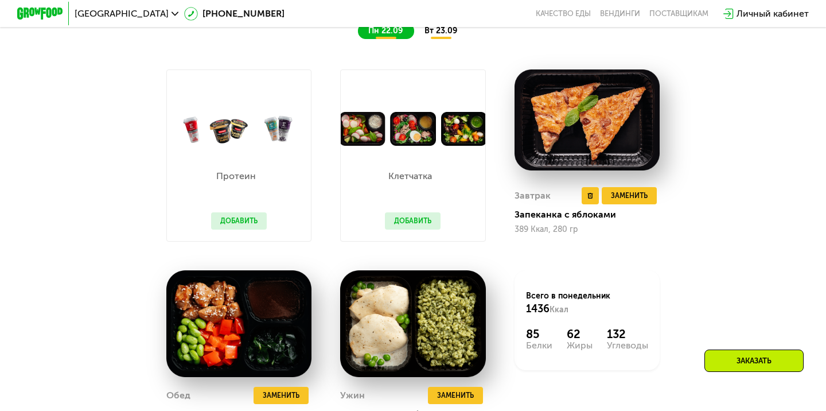
click at [565, 112] on img at bounding box center [587, 119] width 145 height 101
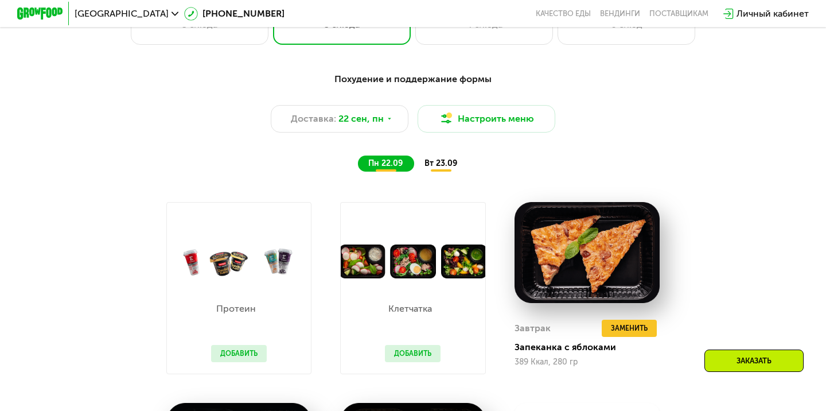
scroll to position [834, 0]
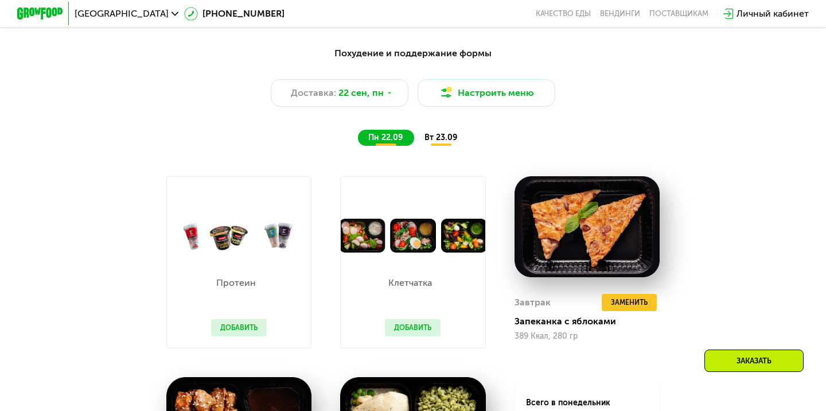
click at [446, 142] on div "вт 23.09" at bounding box center [441, 138] width 55 height 16
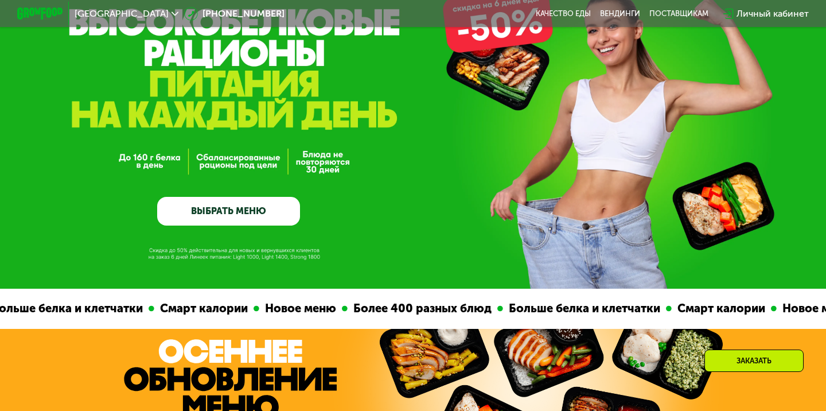
scroll to position [84, 0]
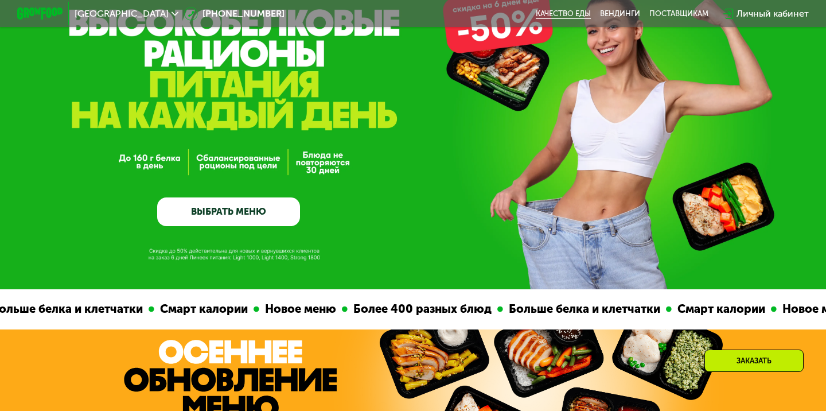
click at [547, 13] on link "Качество еды" at bounding box center [563, 13] width 55 height 9
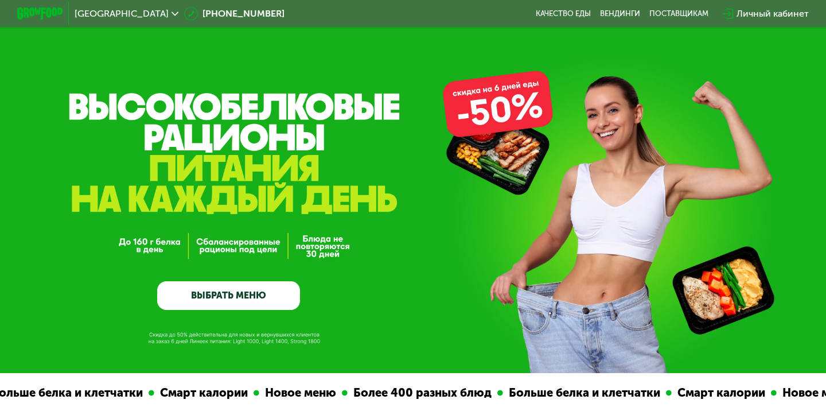
click at [273, 290] on link "ВЫБРАТЬ МЕНЮ" at bounding box center [228, 295] width 143 height 29
click at [240, 296] on link "ВЫБРАТЬ МЕНЮ" at bounding box center [228, 295] width 143 height 29
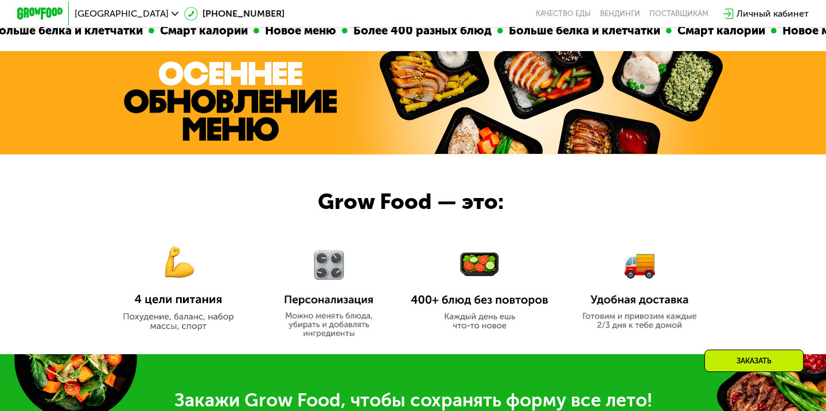
scroll to position [28, 0]
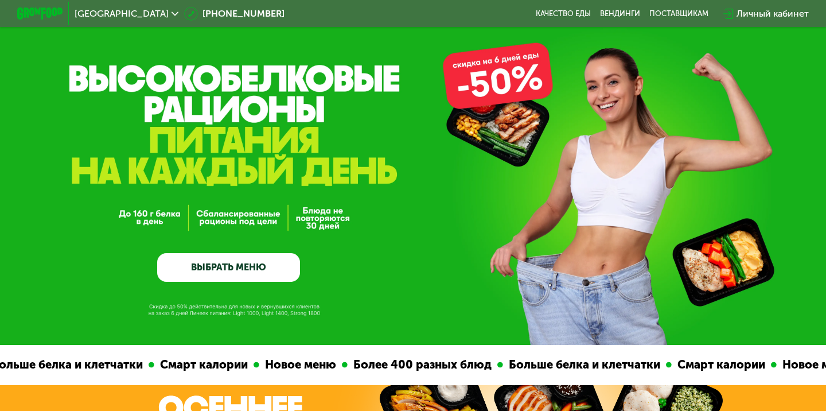
click at [238, 264] on link "ВЫБРАТЬ МЕНЮ" at bounding box center [228, 267] width 143 height 29
